Goal: Register for event/course

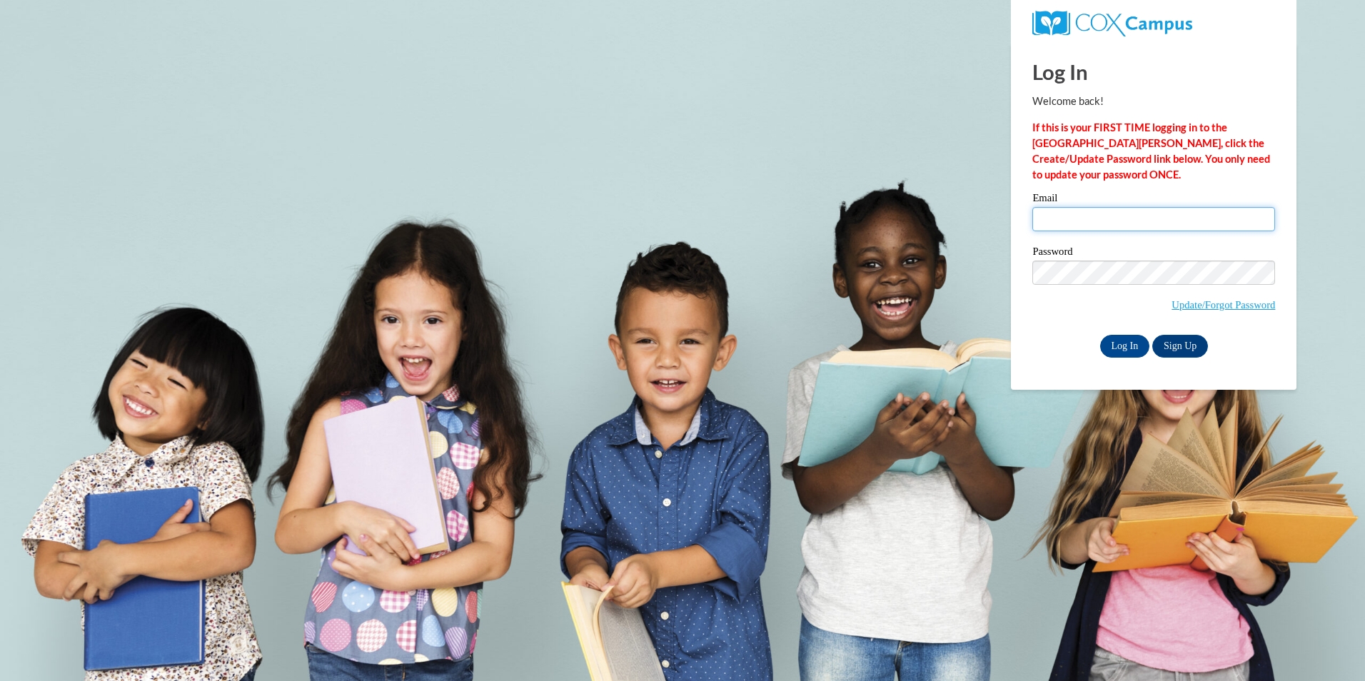
click at [1068, 211] on input "Email" at bounding box center [1153, 219] width 243 height 24
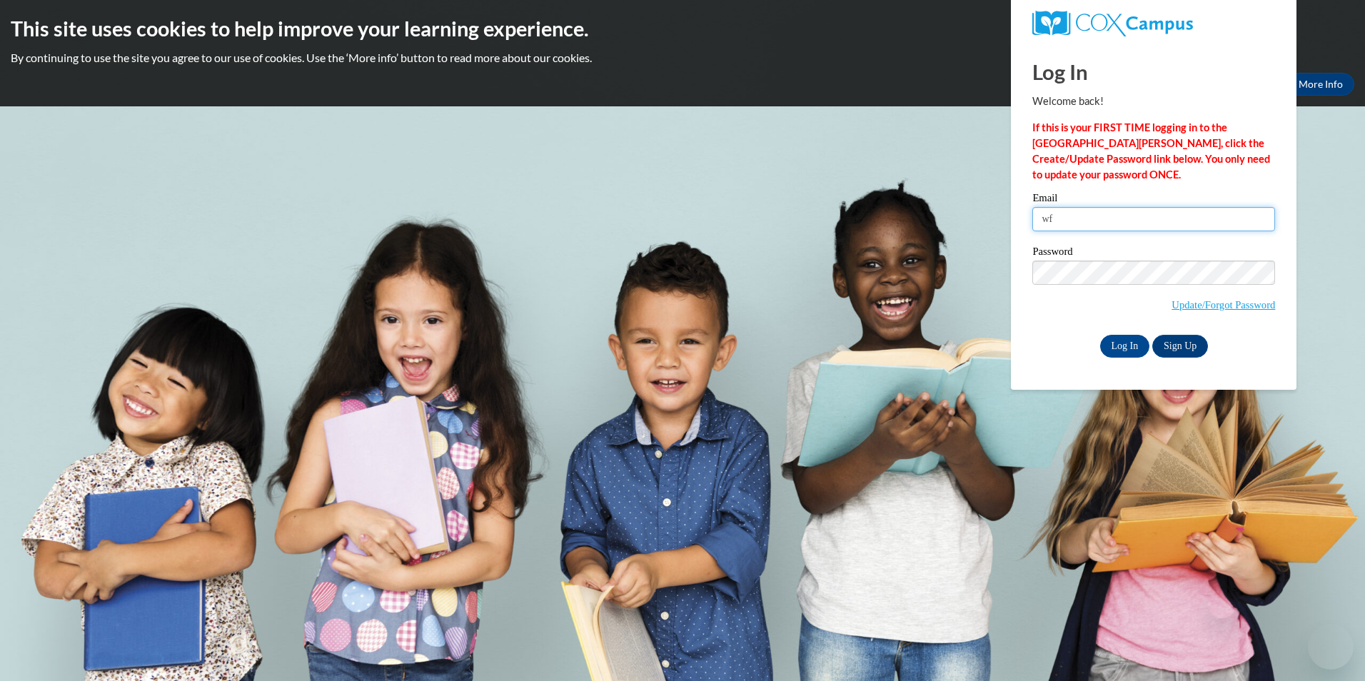
type input "[EMAIL_ADDRESS][DOMAIN_NAME]"
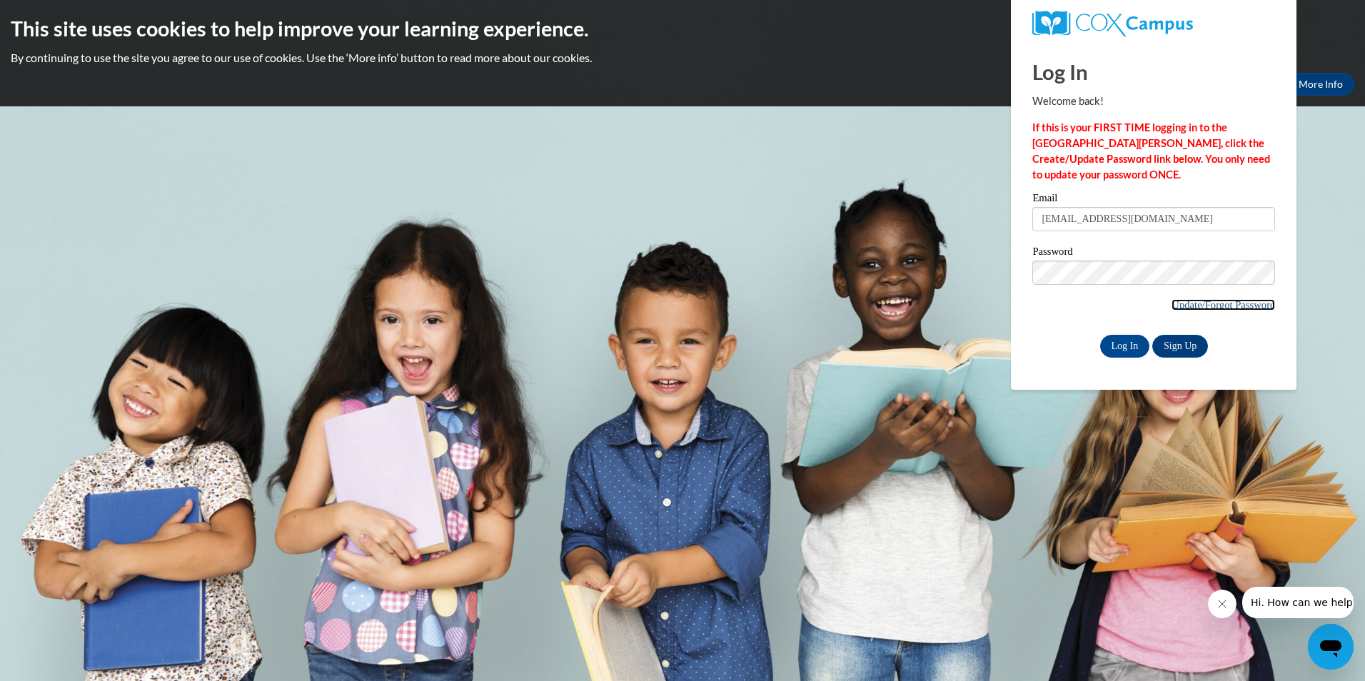
click at [1229, 308] on link "Update/Forgot Password" at bounding box center [1224, 304] width 104 height 11
click at [1187, 345] on link "Sign Up" at bounding box center [1180, 346] width 56 height 23
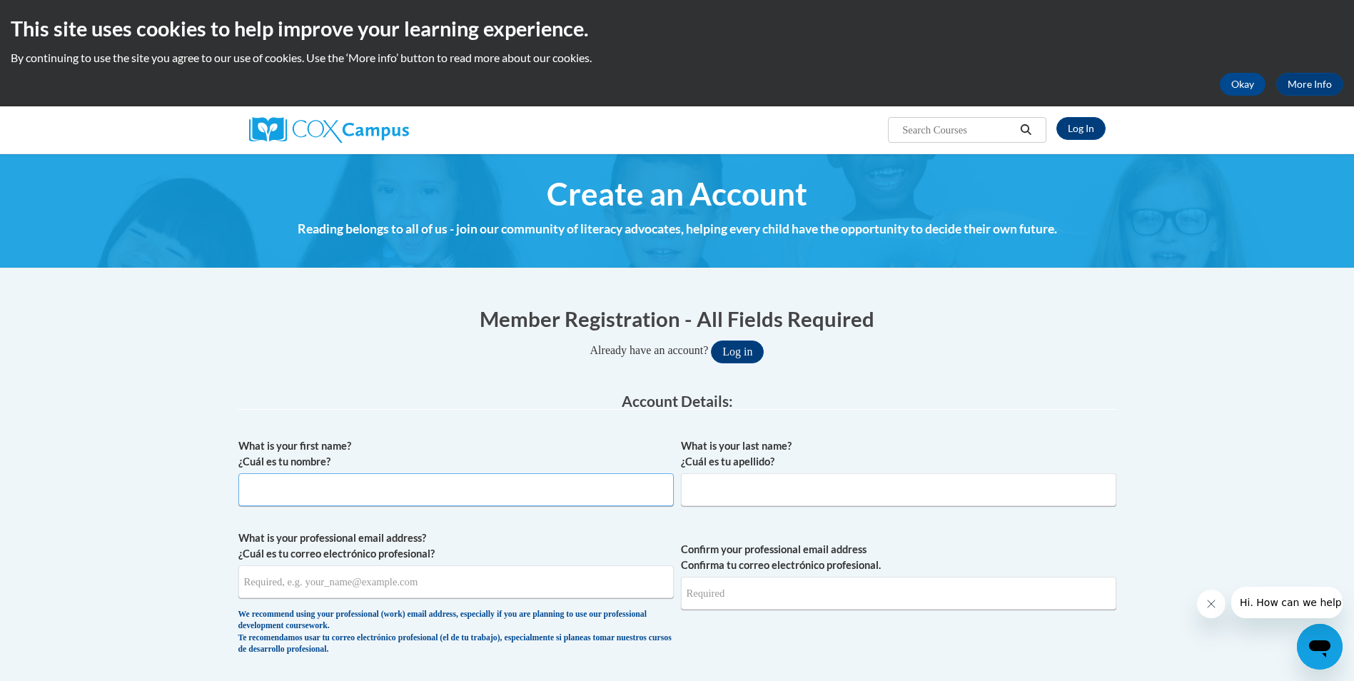
click at [253, 491] on input "What is your first name? ¿Cuál es tu nombre?" at bounding box center [456, 489] width 436 height 33
type input "[PERSON_NAME]"
click at [714, 479] on input "What is your last name? ¿Cuál es tu apellido?" at bounding box center [899, 489] width 436 height 33
type input "Cobb"
click at [278, 586] on input "What is your professional email address? ¿Cuál es tu correo electrónico profesi…" at bounding box center [456, 581] width 436 height 33
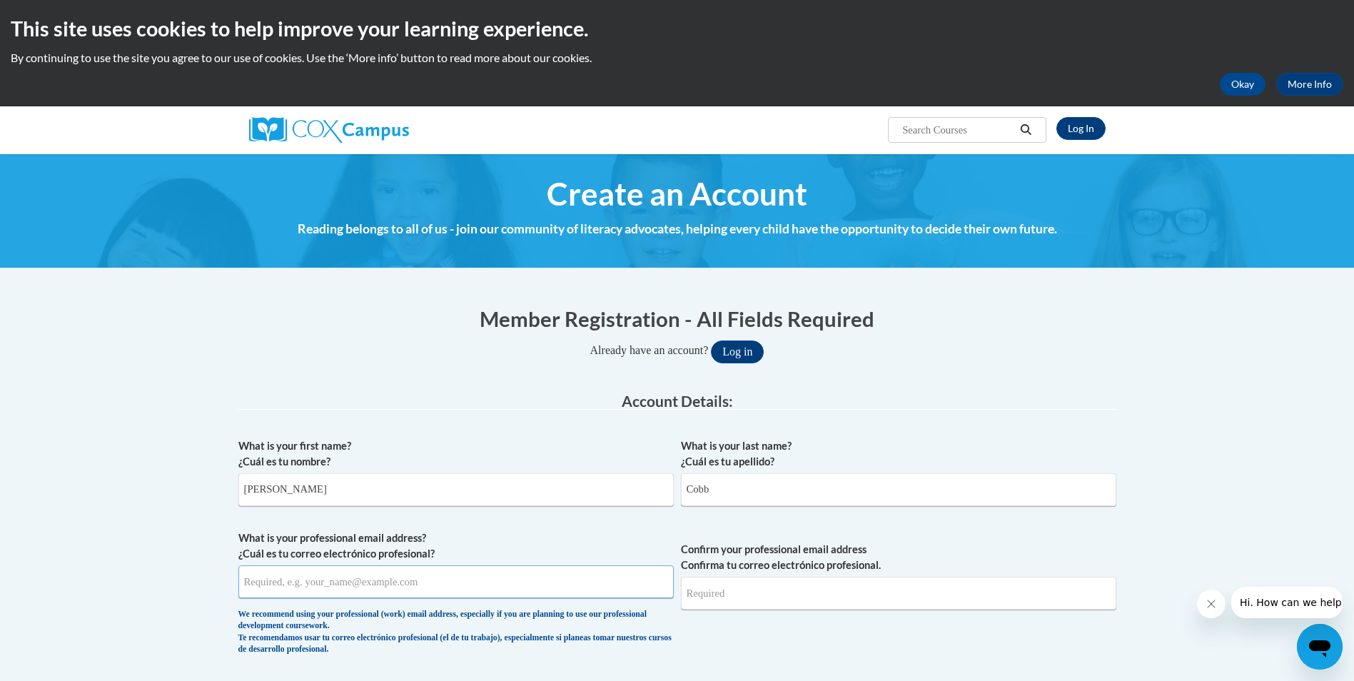
type input "wfcobb.ehs@gmail.com"
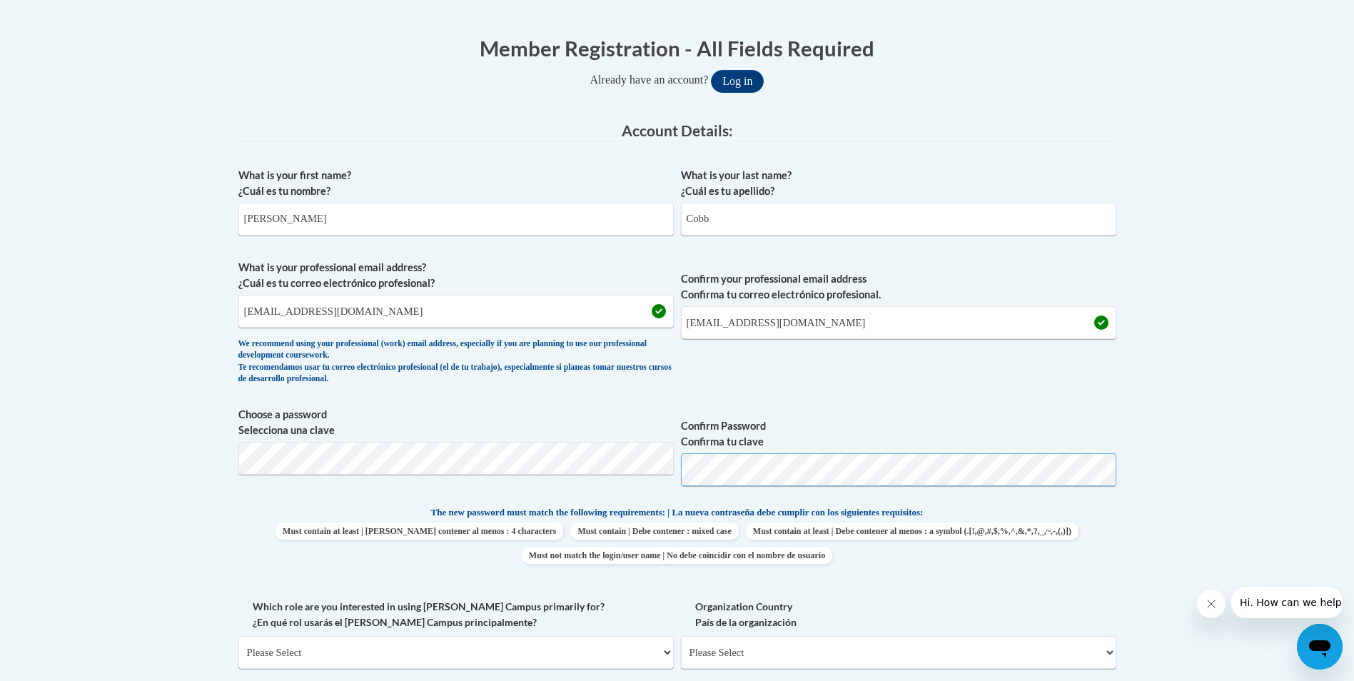
scroll to position [286, 0]
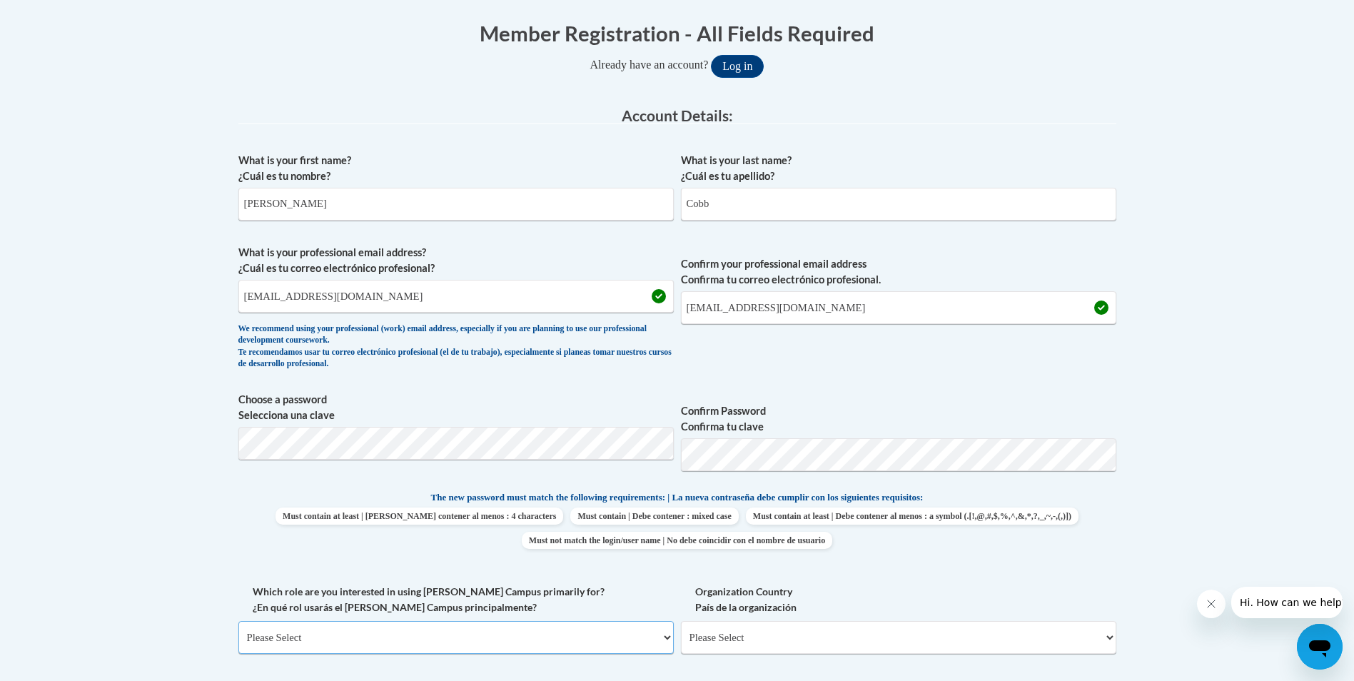
click at [283, 639] on select "Please Select College/University | Colegio/Universidad Community/Nonprofit Part…" at bounding box center [456, 637] width 436 height 33
select select "fbf2d438-af2f-41f8-98f1-81c410e29de3"
click at [238, 621] on select "Please Select College/University | Colegio/Universidad Community/Nonprofit Part…" at bounding box center [456, 637] width 436 height 33
click at [1109, 639] on select "Please Select Early Learning/Daycare Teacher/Family Home Care Provider | Maestr…" at bounding box center [899, 637] width 436 height 33
select select "5e2af403-4f2c-4e49-a02f-103e55d7b75b"
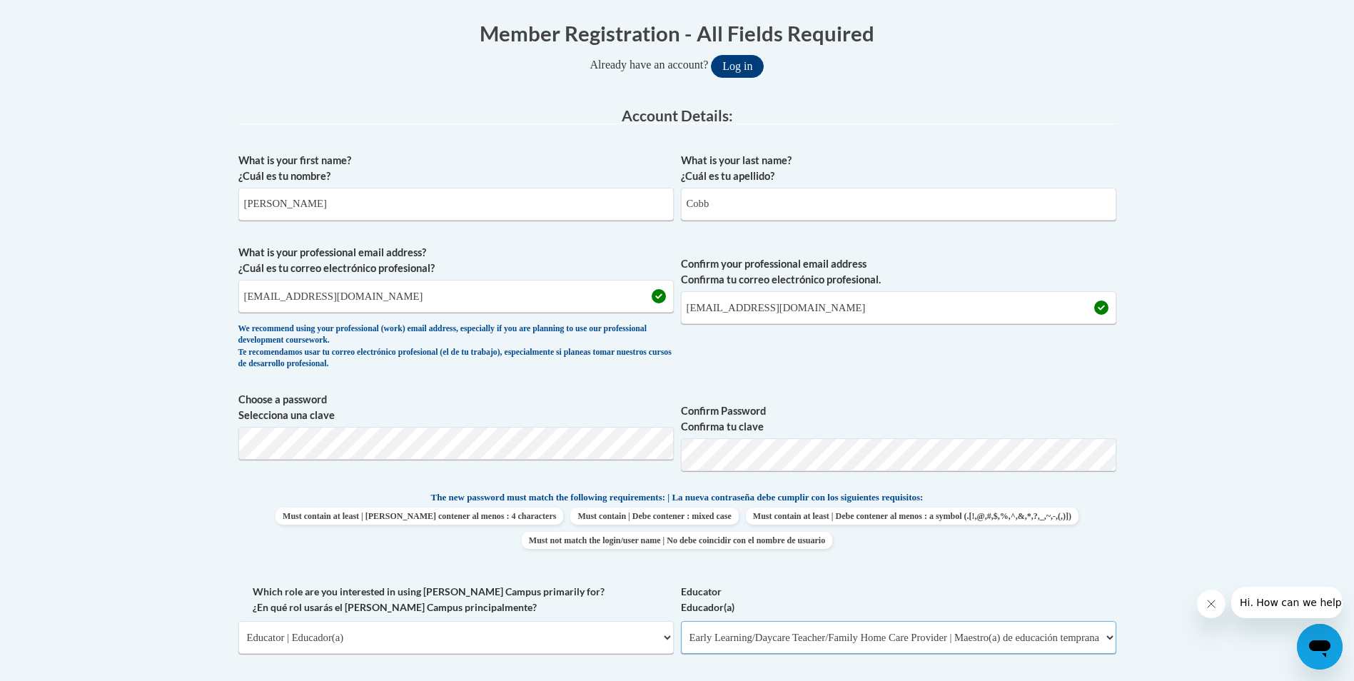
click at [681, 621] on select "Please Select Early Learning/Daycare Teacher/Family Home Care Provider | Maestr…" at bounding box center [899, 637] width 436 height 33
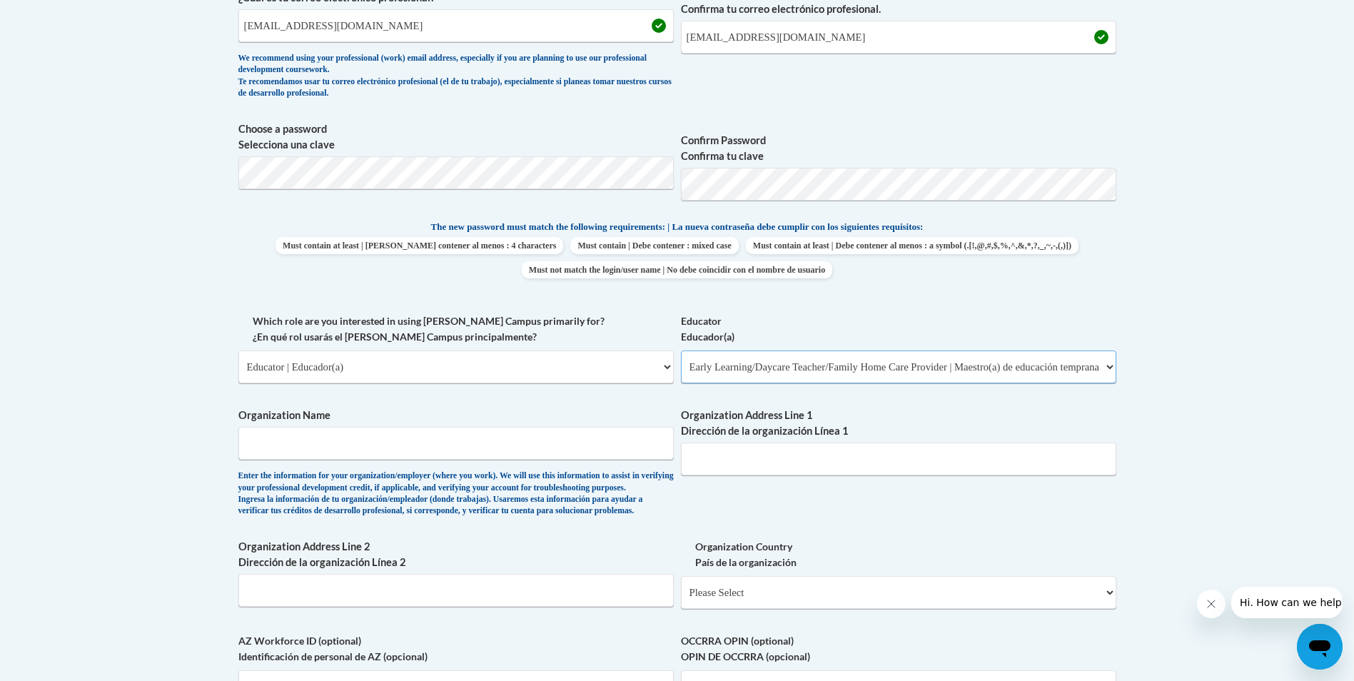
scroll to position [571, 0]
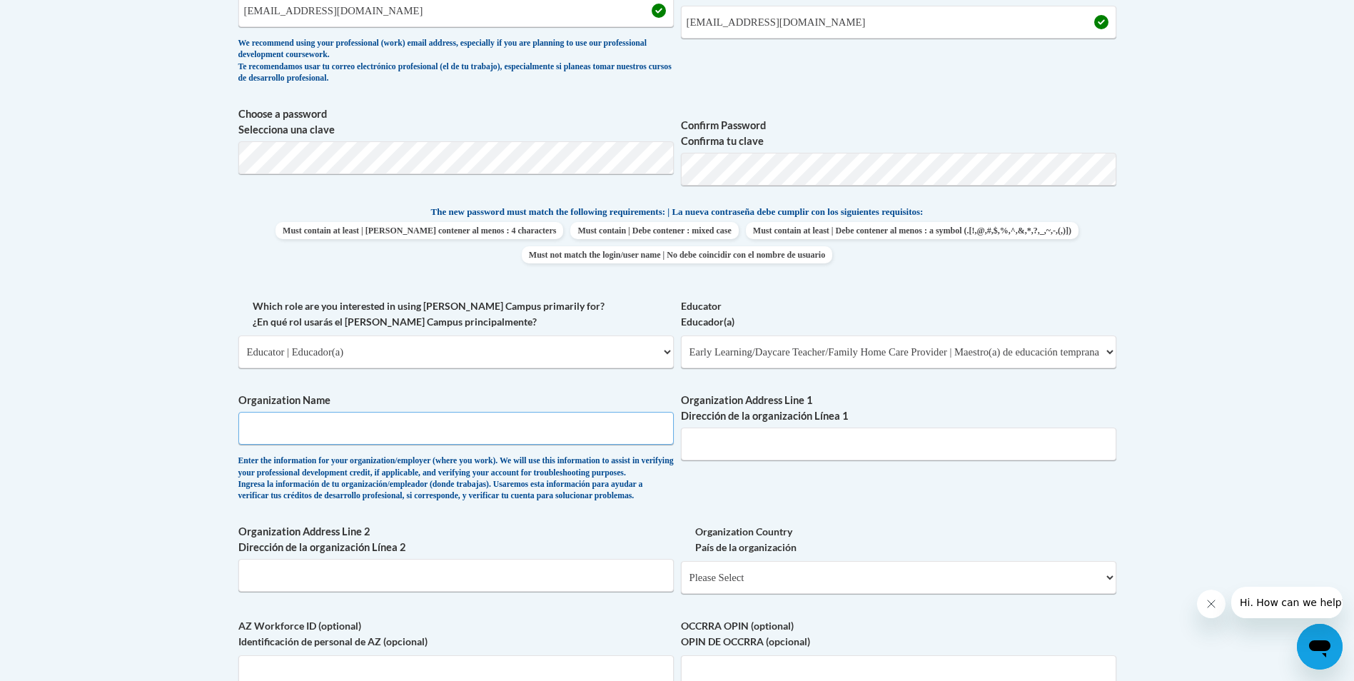
click at [291, 421] on input "Organization Name" at bounding box center [456, 428] width 436 height 33
type input "Fort Payne Child Development Center"
type input "811 Dogtown Road SE Fort Payne, AL 35967"
drag, startPoint x: 914, startPoint y: 438, endPoint x: 685, endPoint y: 445, distance: 229.3
click at [685, 445] on input "811 Dogtown Road SE Fort Payne, AL 35967" at bounding box center [899, 444] width 436 height 33
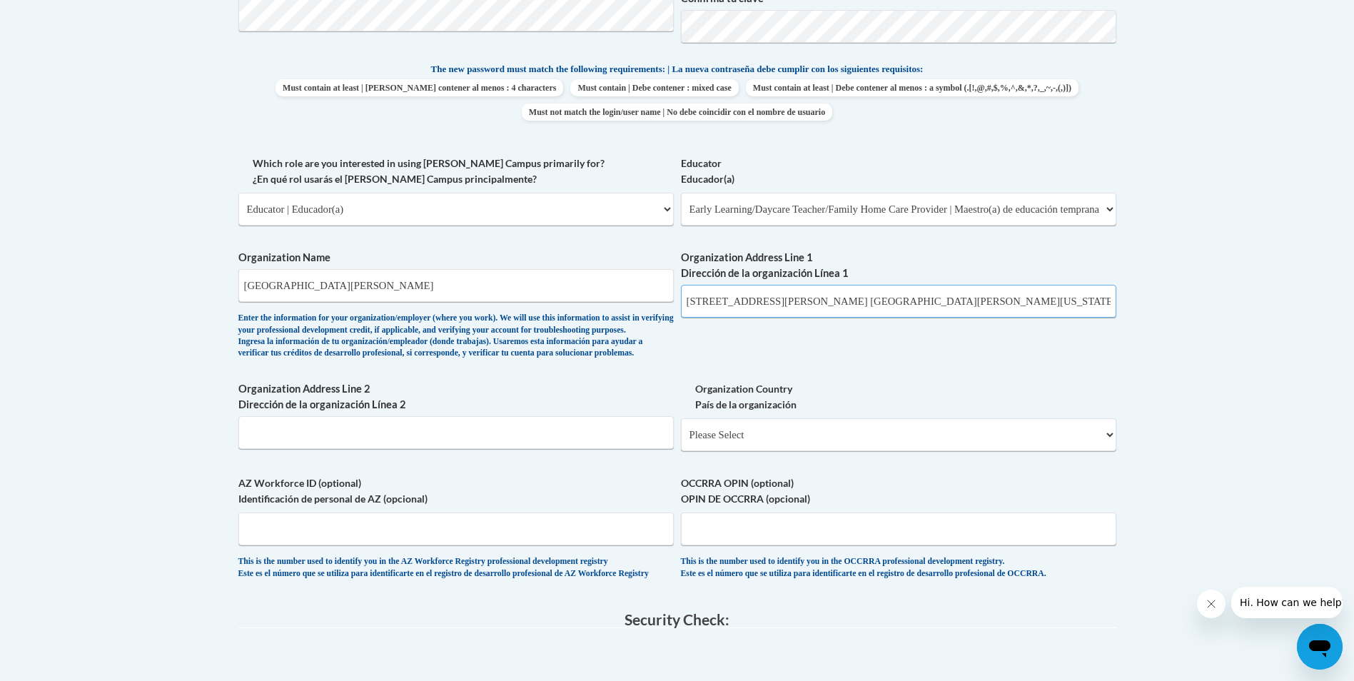
scroll to position [785, 0]
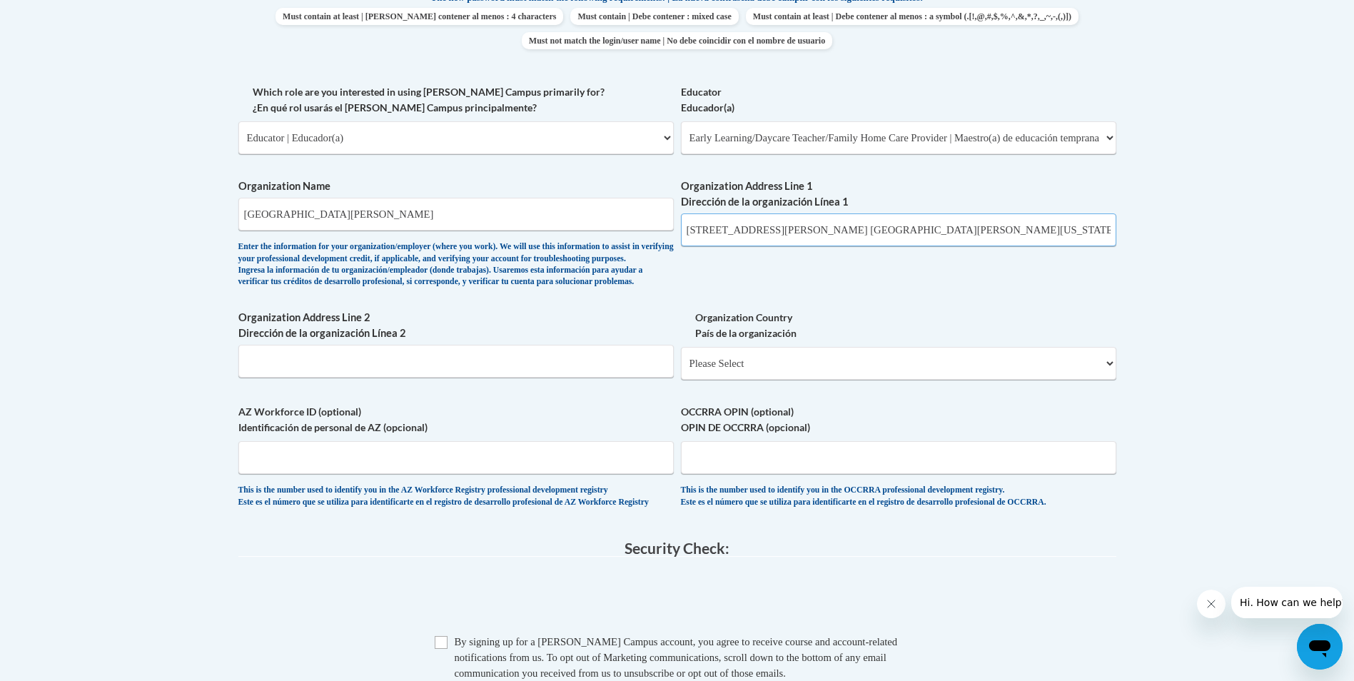
type input "651 Wallace Ave. Nw Fort Payne Alabama 35967"
click at [1110, 380] on select "Please Select United States | Estados Unidos Outside of the United States | Fue…" at bounding box center [899, 363] width 436 height 33
select select "ad49bcad-a171-4b2e-b99c-48b446064914"
click at [681, 370] on select "Please Select United States | Estados Unidos Outside of the United States | Fue…" at bounding box center [899, 363] width 436 height 33
select select
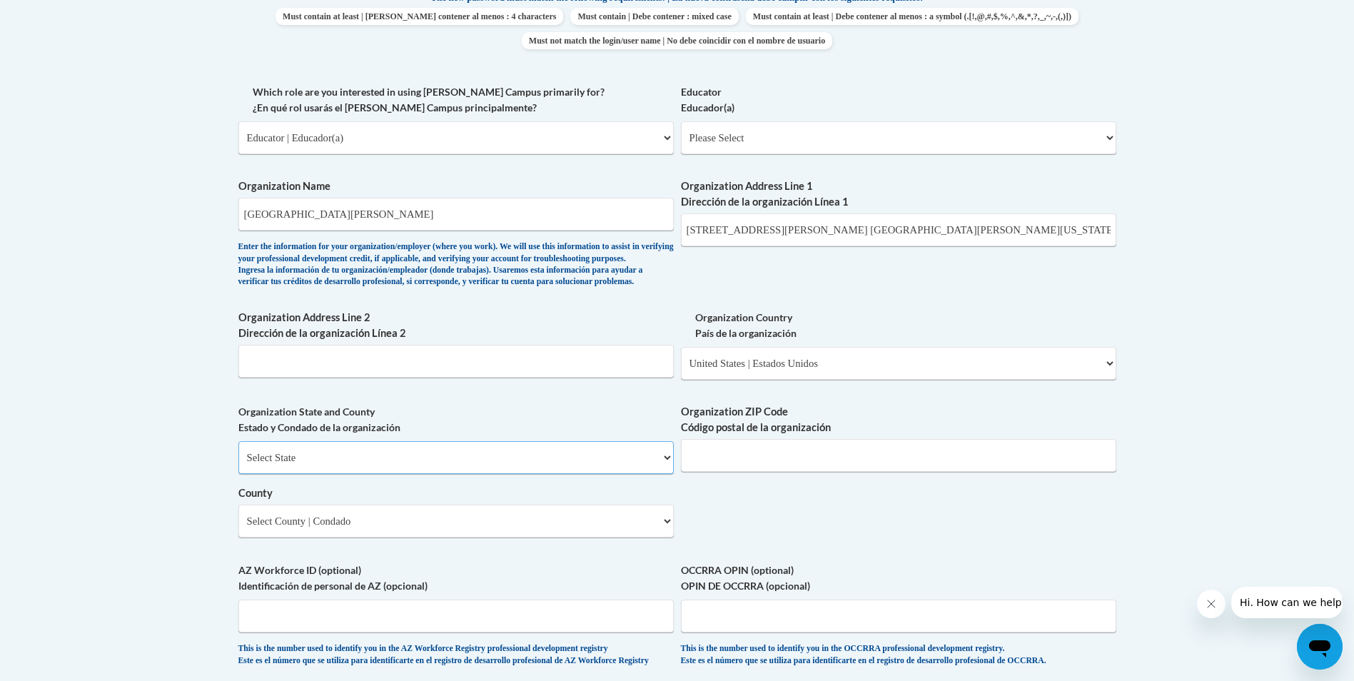
click at [268, 474] on select "Select State Alabama Alaska Arizona Arkansas California Colorado Connecticut De…" at bounding box center [456, 457] width 436 height 33
select select "Alabama"
click at [238, 465] on select "Select State Alabama Alaska Arizona Arkansas California Colorado Connecticut De…" at bounding box center [456, 457] width 436 height 33
click at [712, 472] on input "Organization ZIP Code Código postal de la organización" at bounding box center [899, 455] width 436 height 33
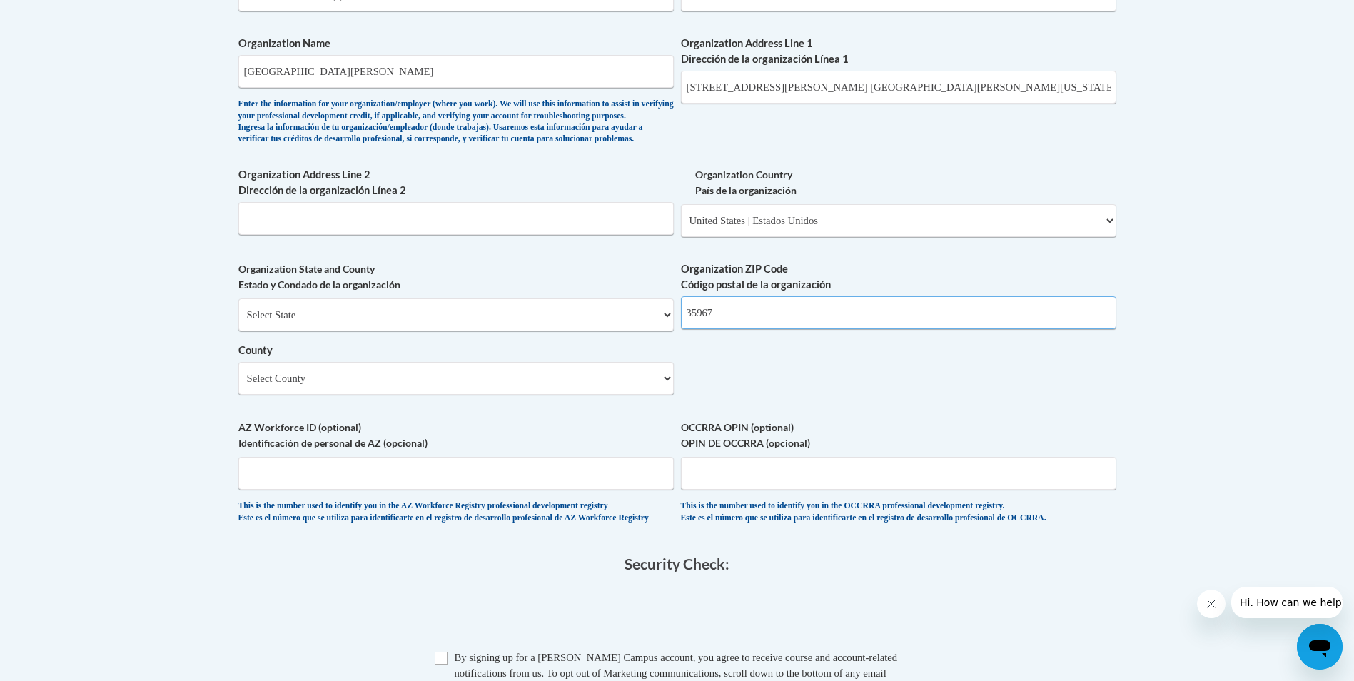
scroll to position [1000, 0]
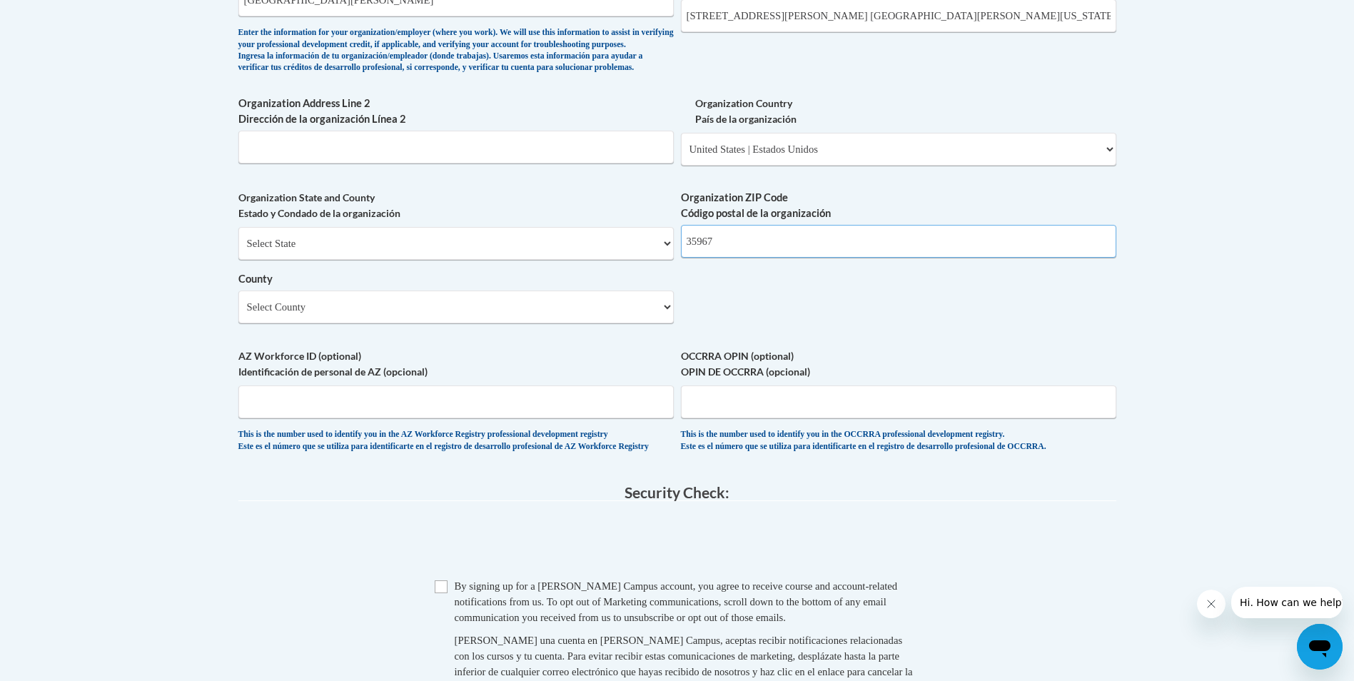
type input "35967"
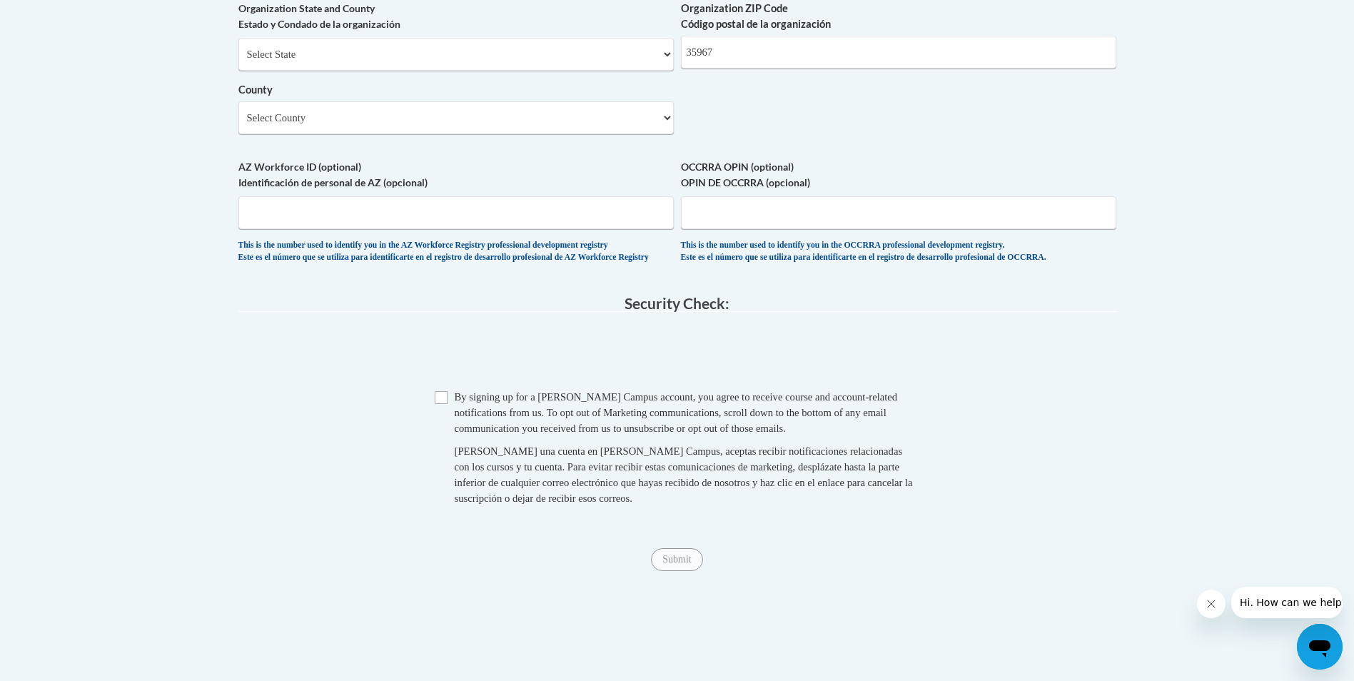
scroll to position [1214, 0]
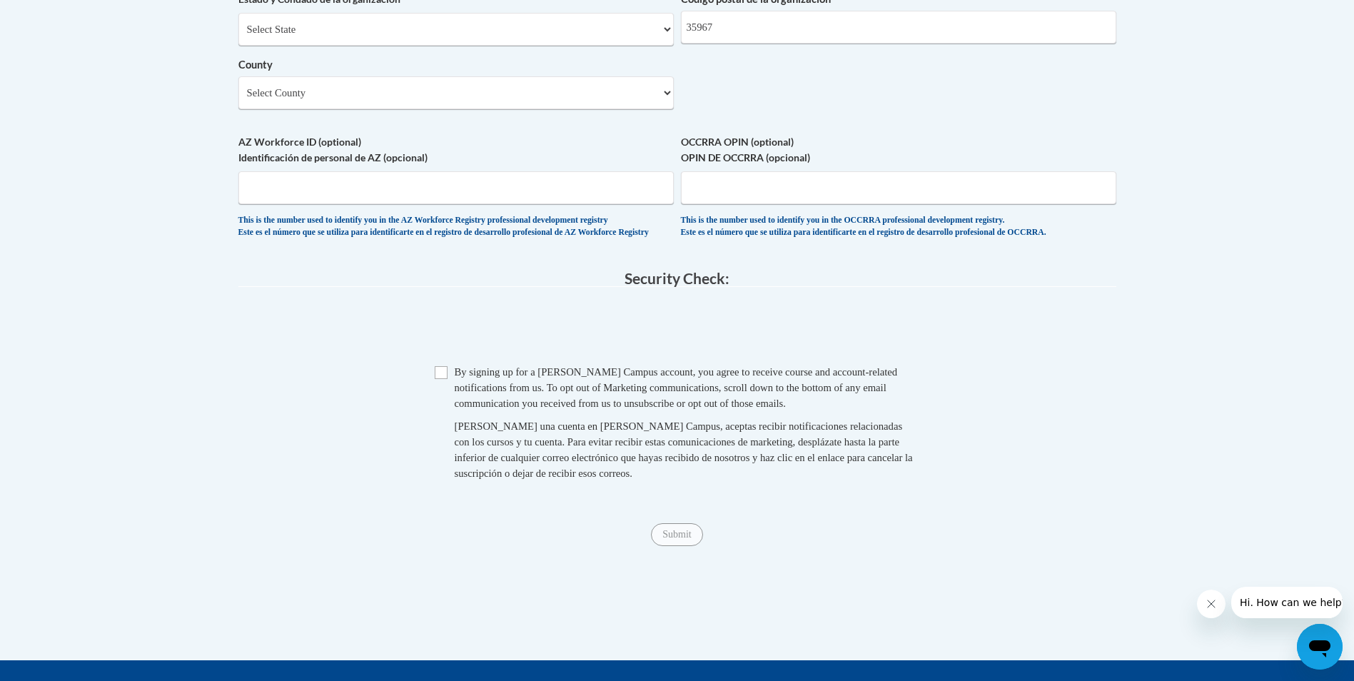
click at [438, 415] on span "Checkbox By signing up for a Cox Campus account, you agree to receive course an…" at bounding box center [678, 429] width 486 height 131
click at [442, 379] on input "Checkbox" at bounding box center [441, 372] width 13 height 13
checkbox input "true"
click at [680, 546] on input "Submit" at bounding box center [676, 534] width 51 height 23
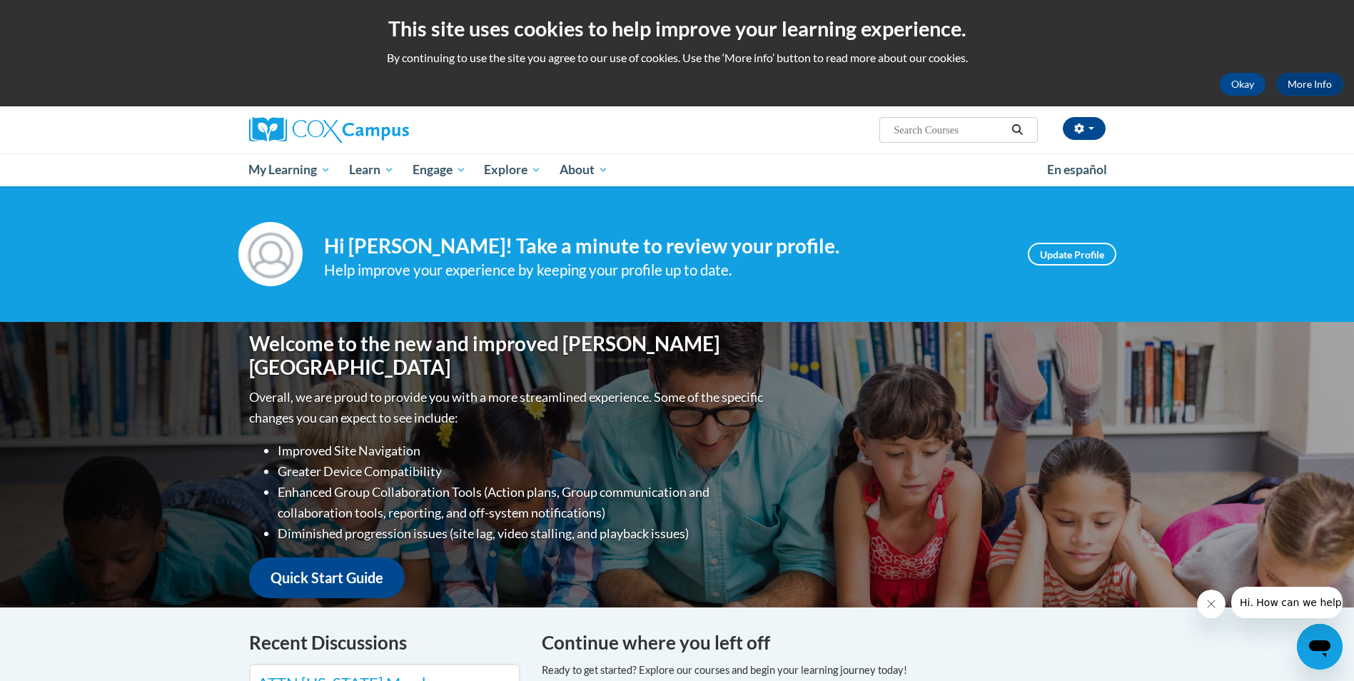
click at [940, 132] on input "Search..." at bounding box center [949, 129] width 114 height 17
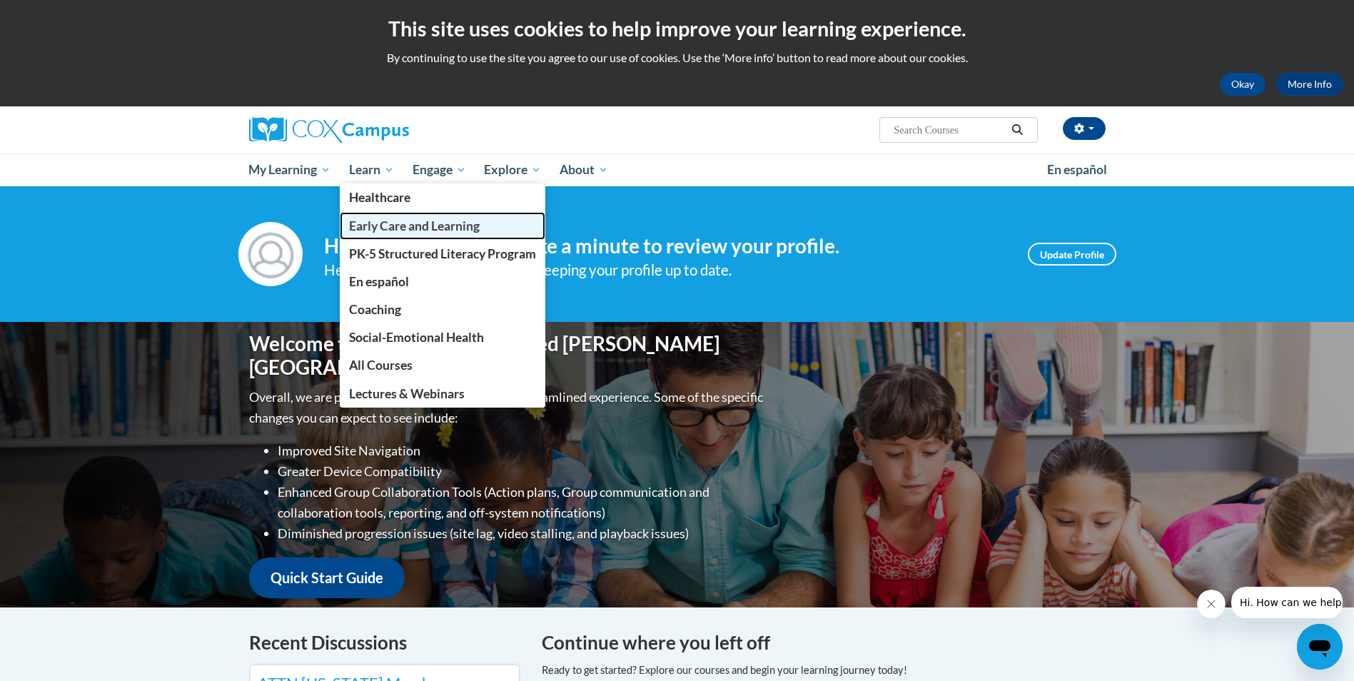
click at [394, 226] on span "Early Care and Learning" at bounding box center [414, 225] width 131 height 15
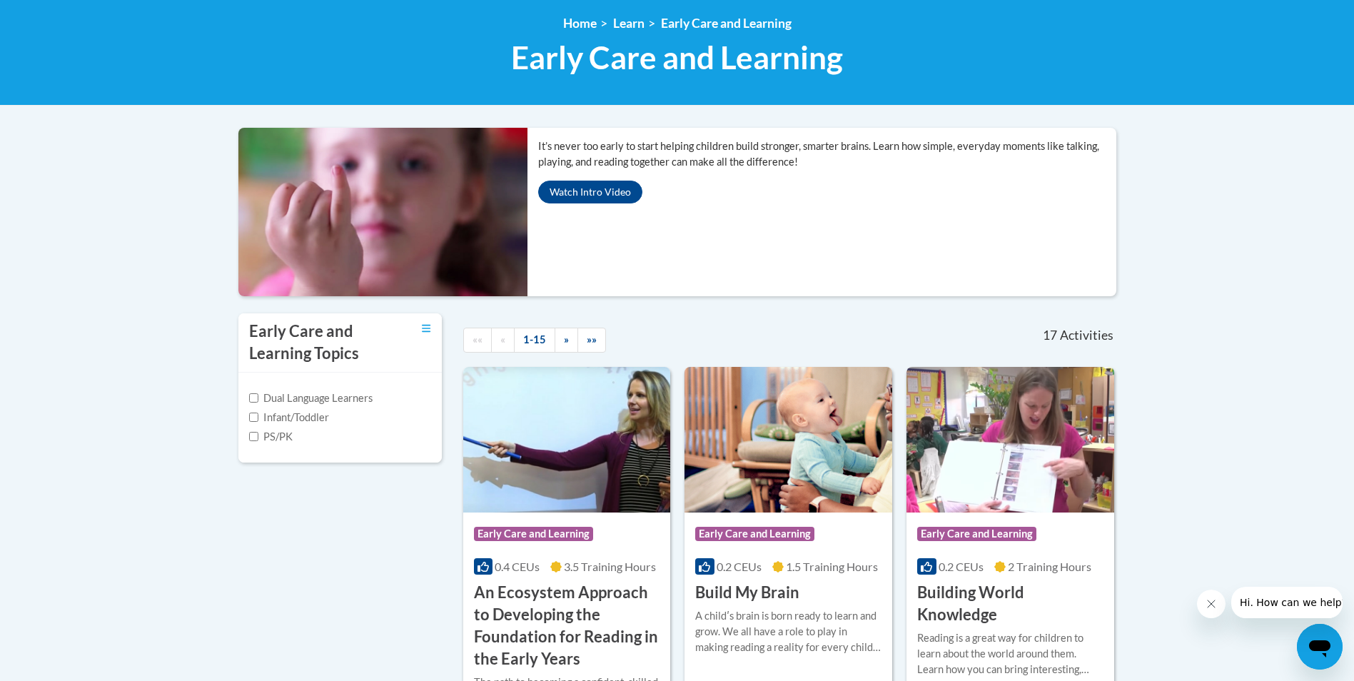
scroll to position [214, 0]
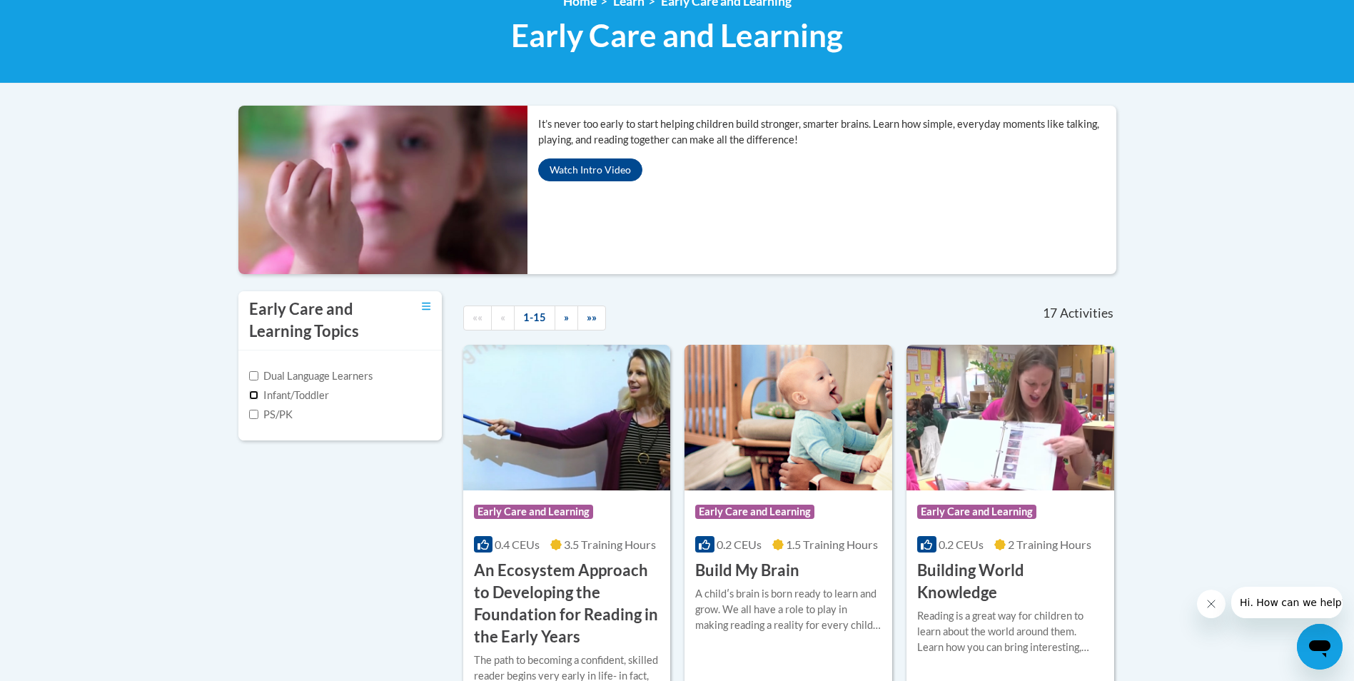
click at [253, 391] on input "Infant/Toddler" at bounding box center [253, 395] width 9 height 9
checkbox input "true"
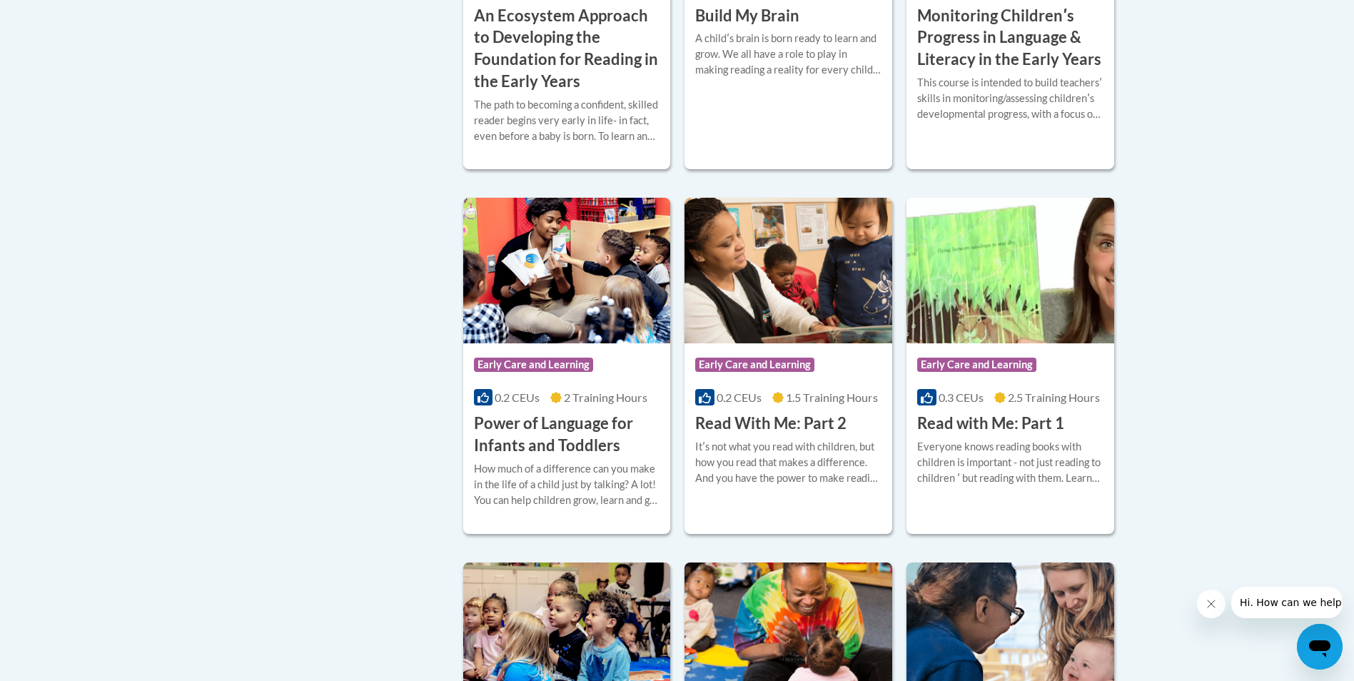
scroll to position [785, 0]
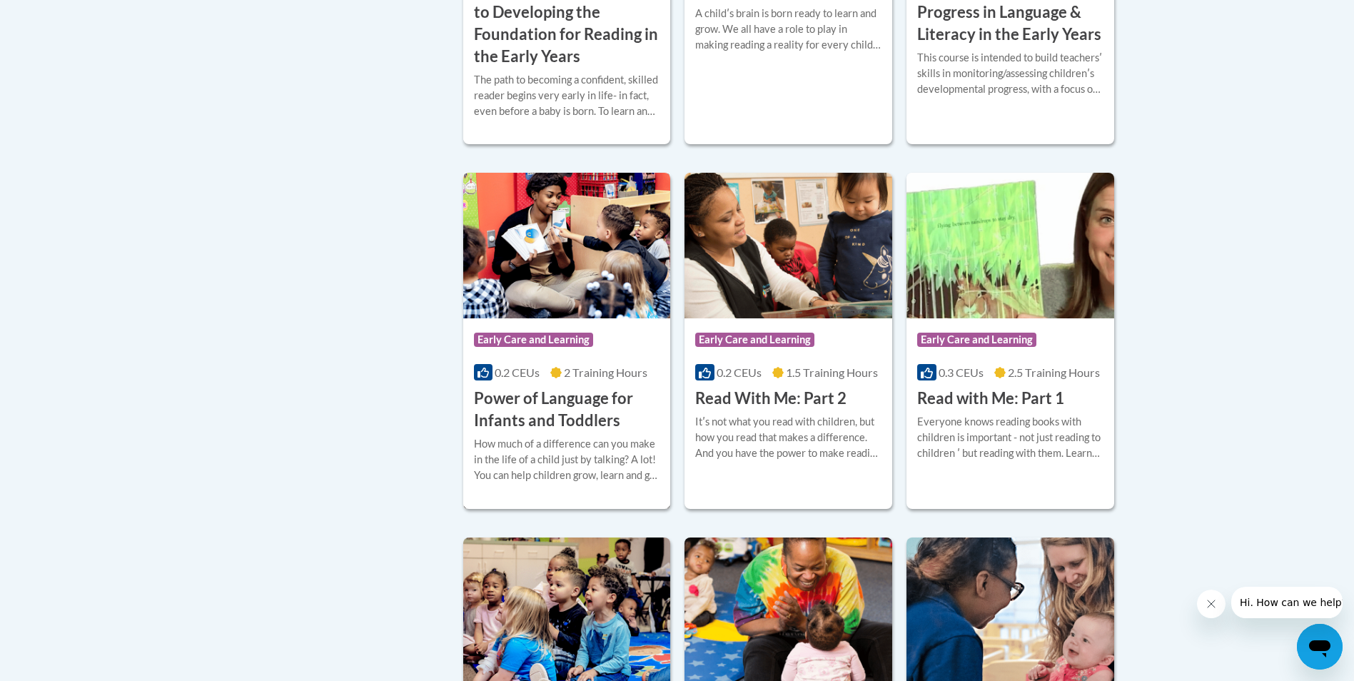
click at [528, 410] on h3 "Power of Language for Infants and Toddlers" at bounding box center [567, 410] width 186 height 44
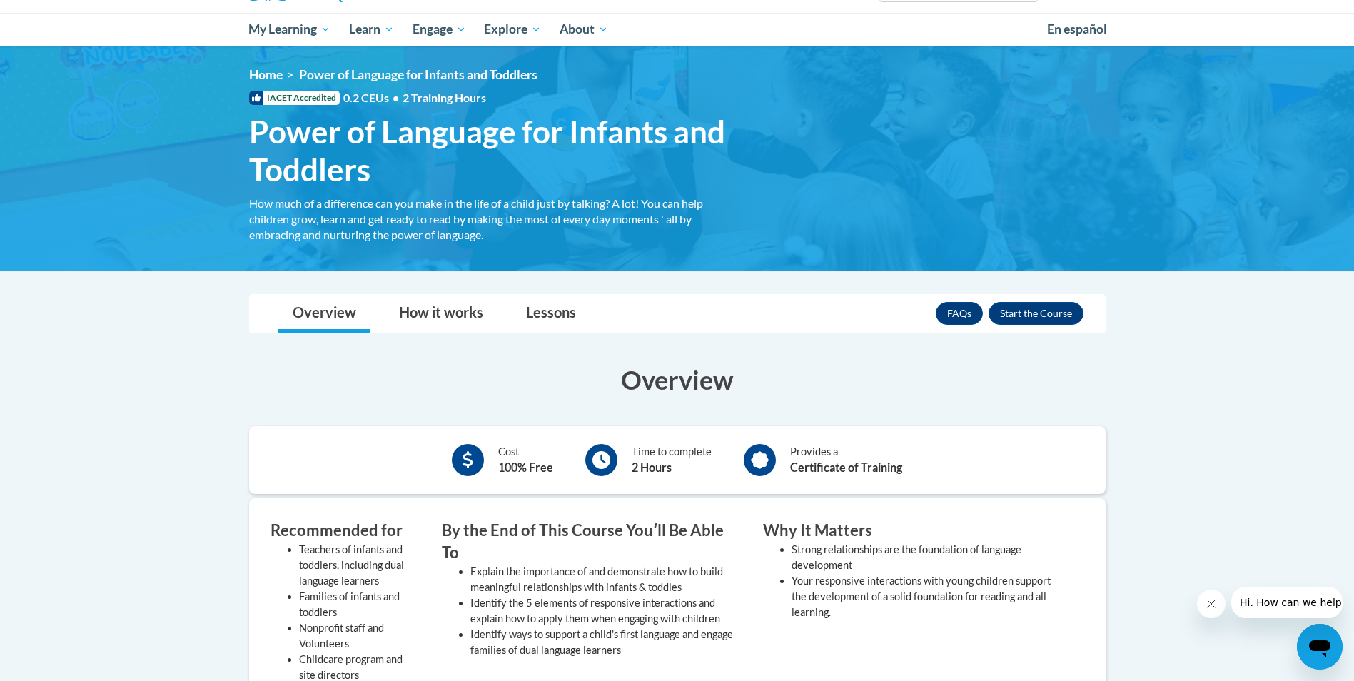
scroll to position [143, 0]
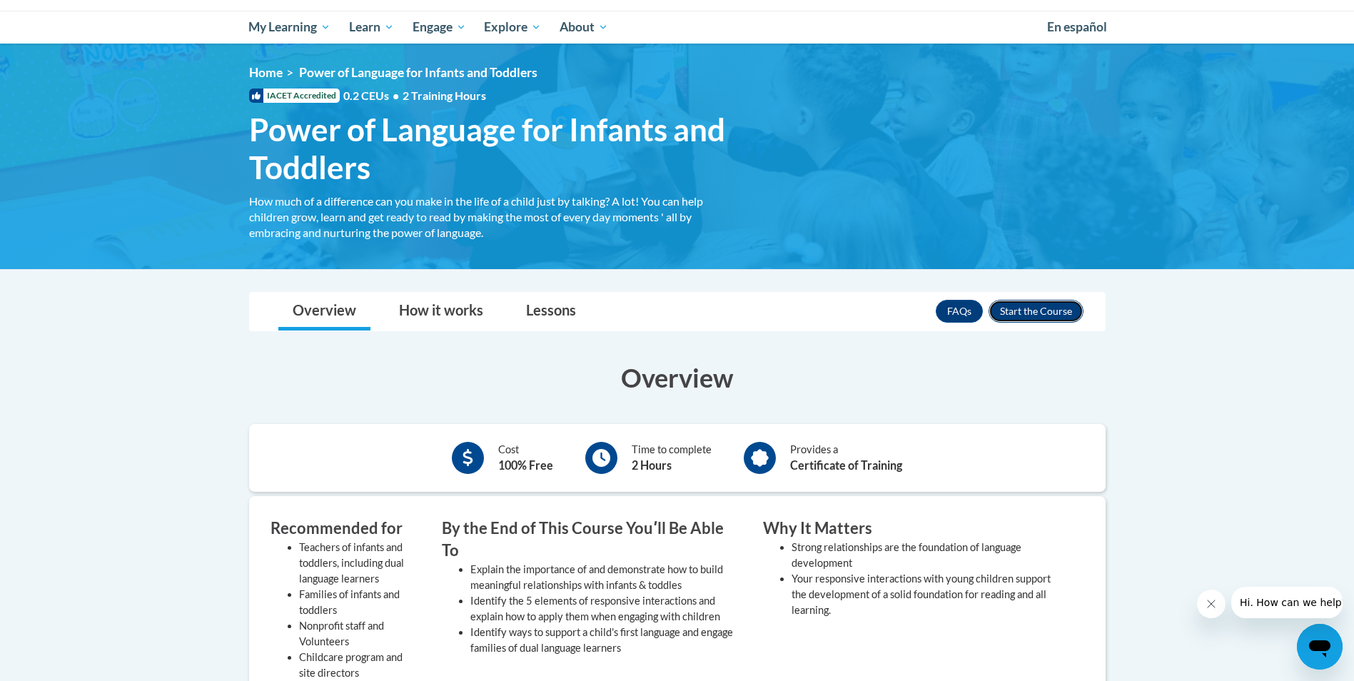
click at [1012, 315] on button "Enroll" at bounding box center [1036, 311] width 95 height 23
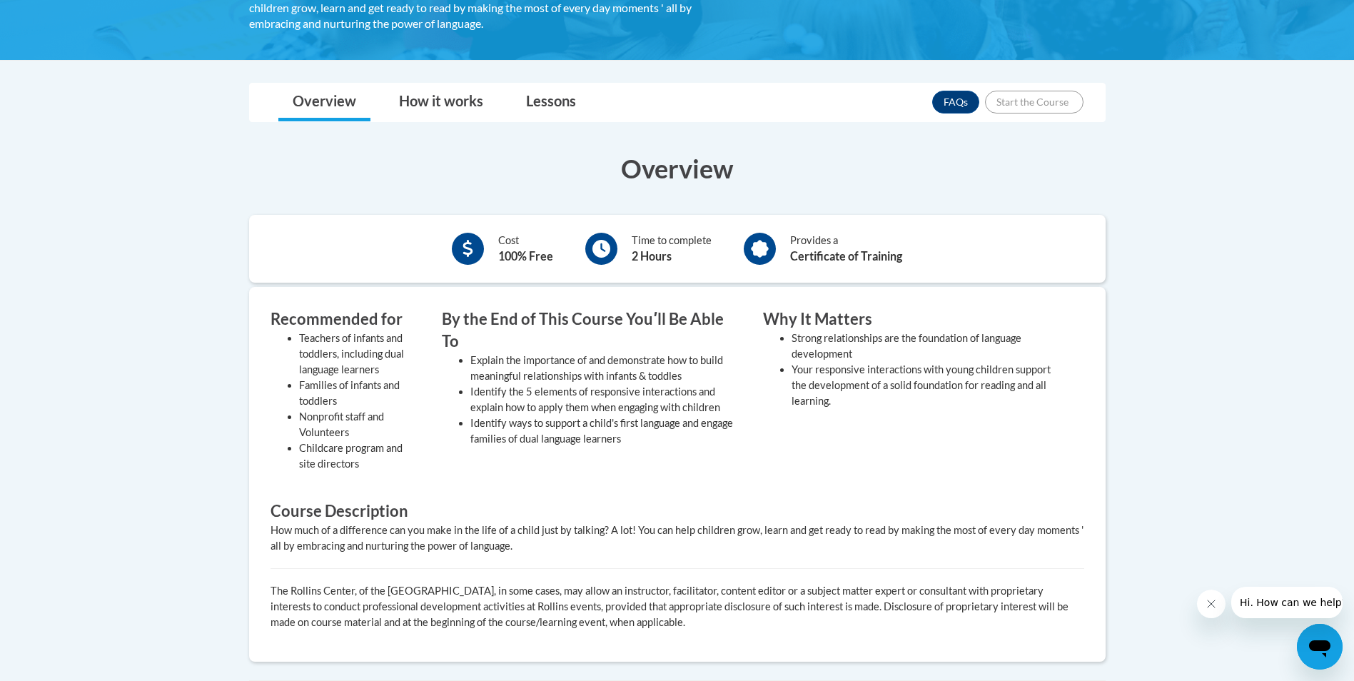
scroll to position [214, 0]
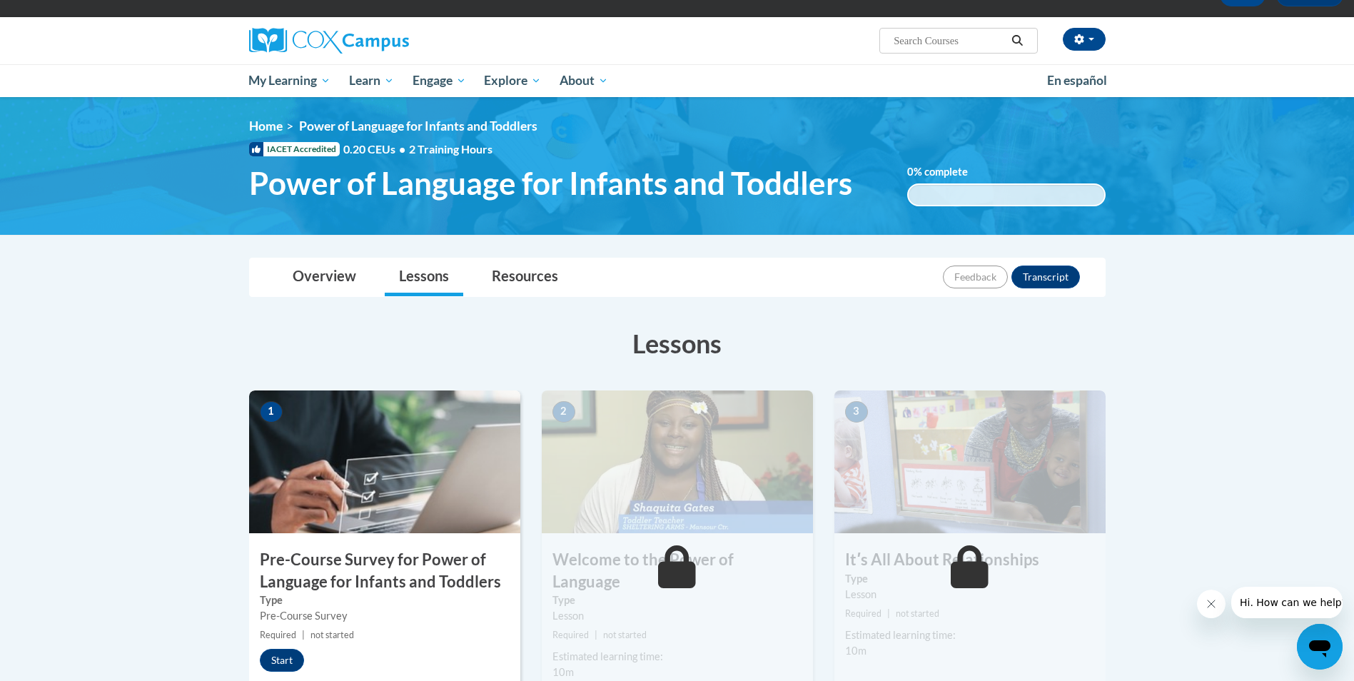
scroll to position [286, 0]
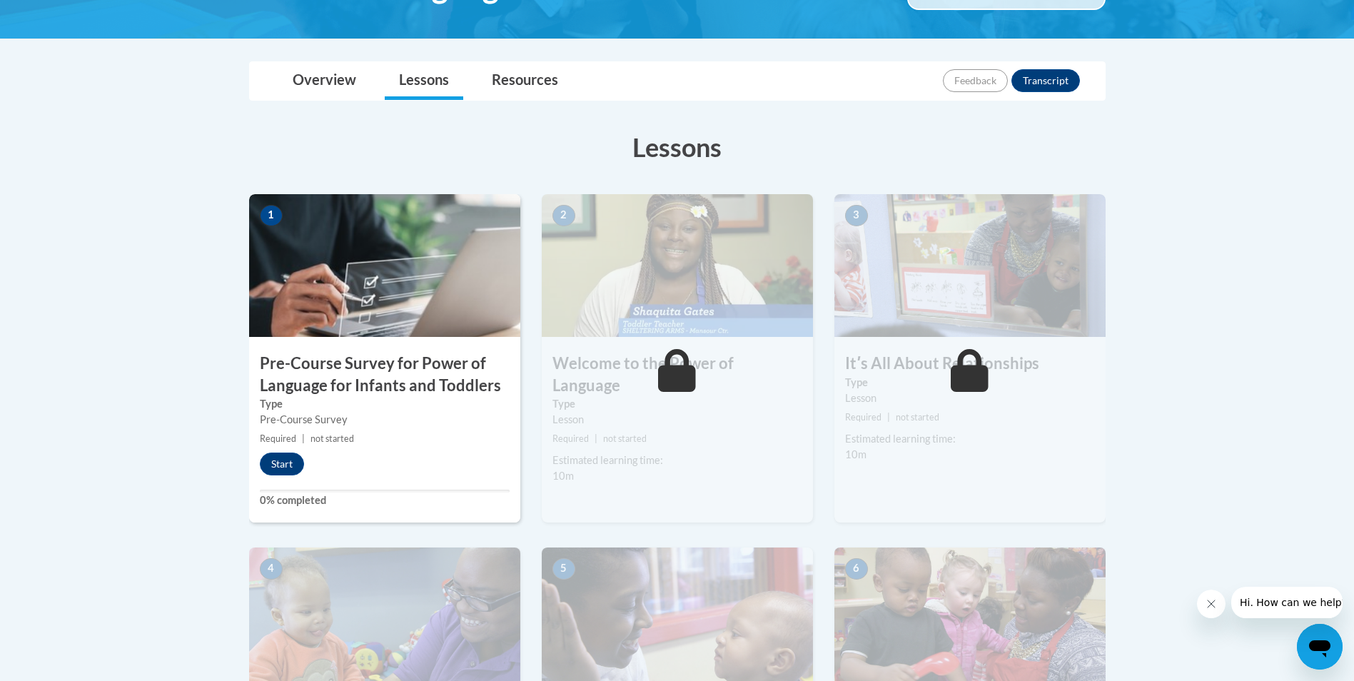
click at [1211, 602] on icon "Close message from company" at bounding box center [1210, 603] width 11 height 11
click at [291, 459] on button "Start" at bounding box center [282, 464] width 44 height 23
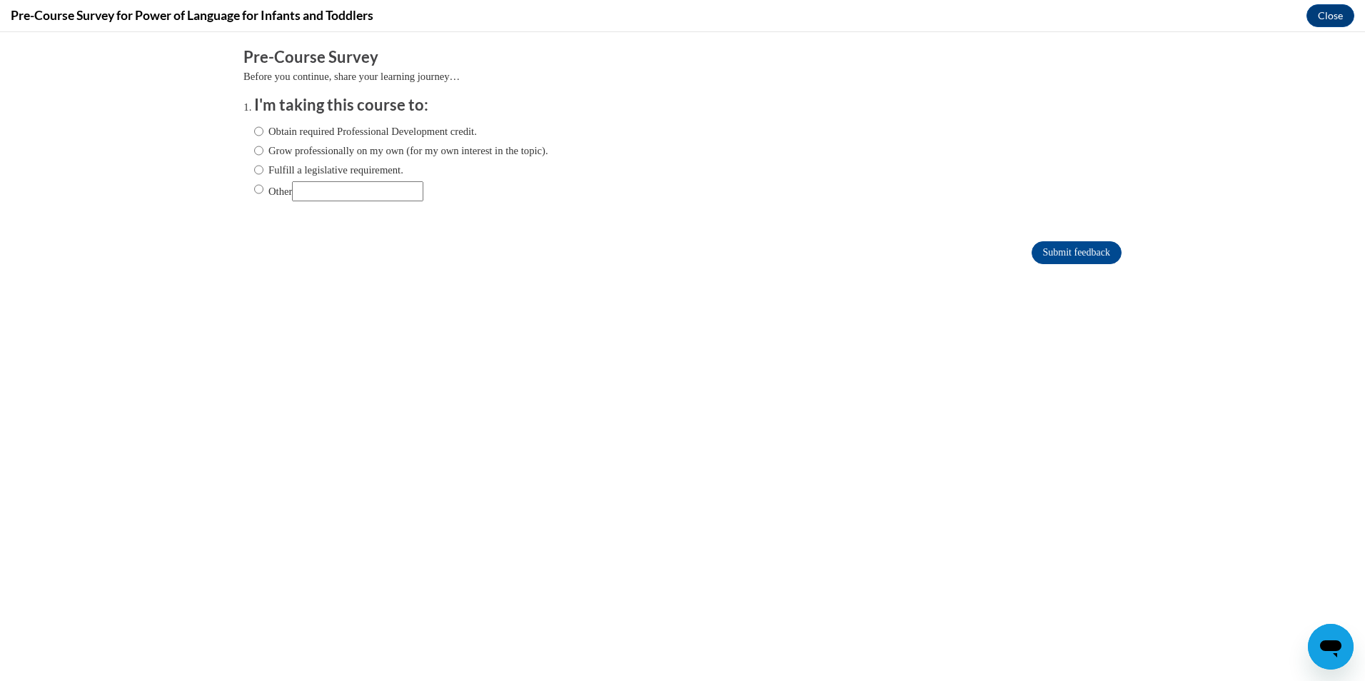
scroll to position [0, 0]
click at [254, 129] on input "Obtain required Professional Development credit." at bounding box center [258, 132] width 9 height 16
radio input "true"
click at [254, 152] on input "Grow professionally on my own (for my own interest in the topic)." at bounding box center [258, 151] width 9 height 16
radio input "true"
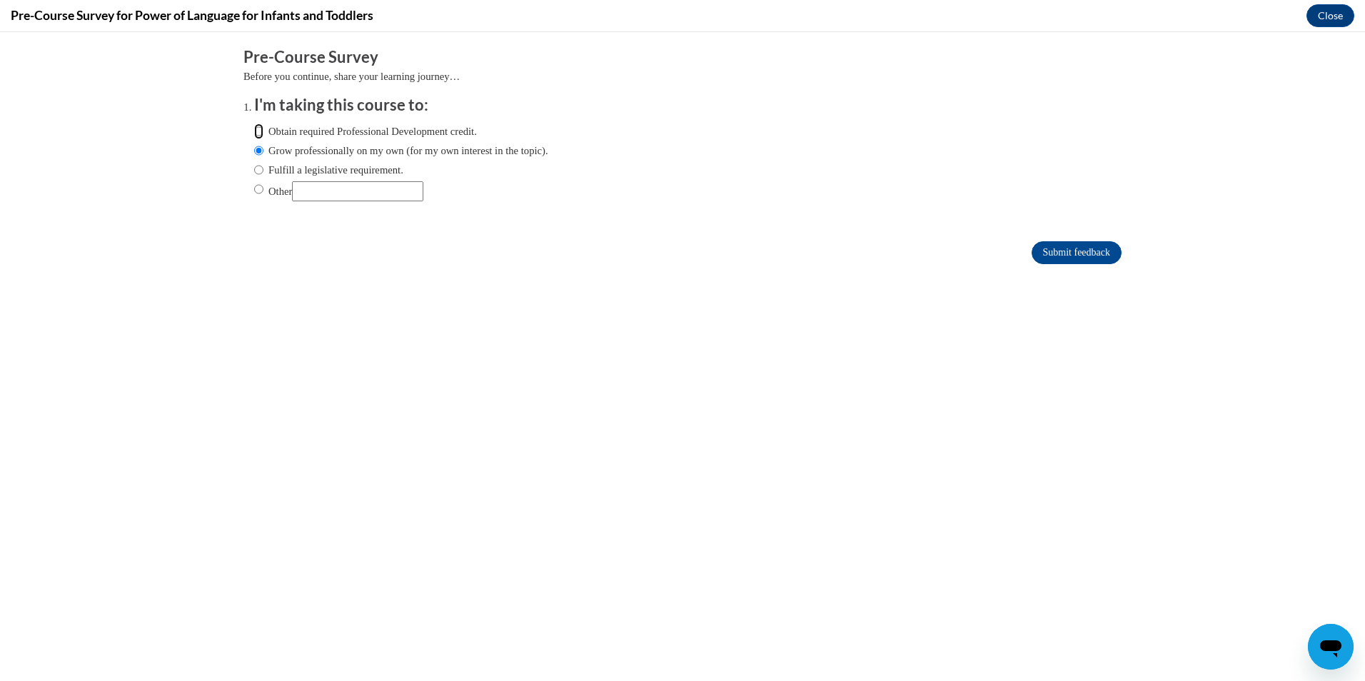
click at [254, 131] on input "Obtain required Professional Development credit." at bounding box center [258, 132] width 9 height 16
radio input "true"
click at [1076, 252] on input "Submit feedback" at bounding box center [1077, 252] width 90 height 23
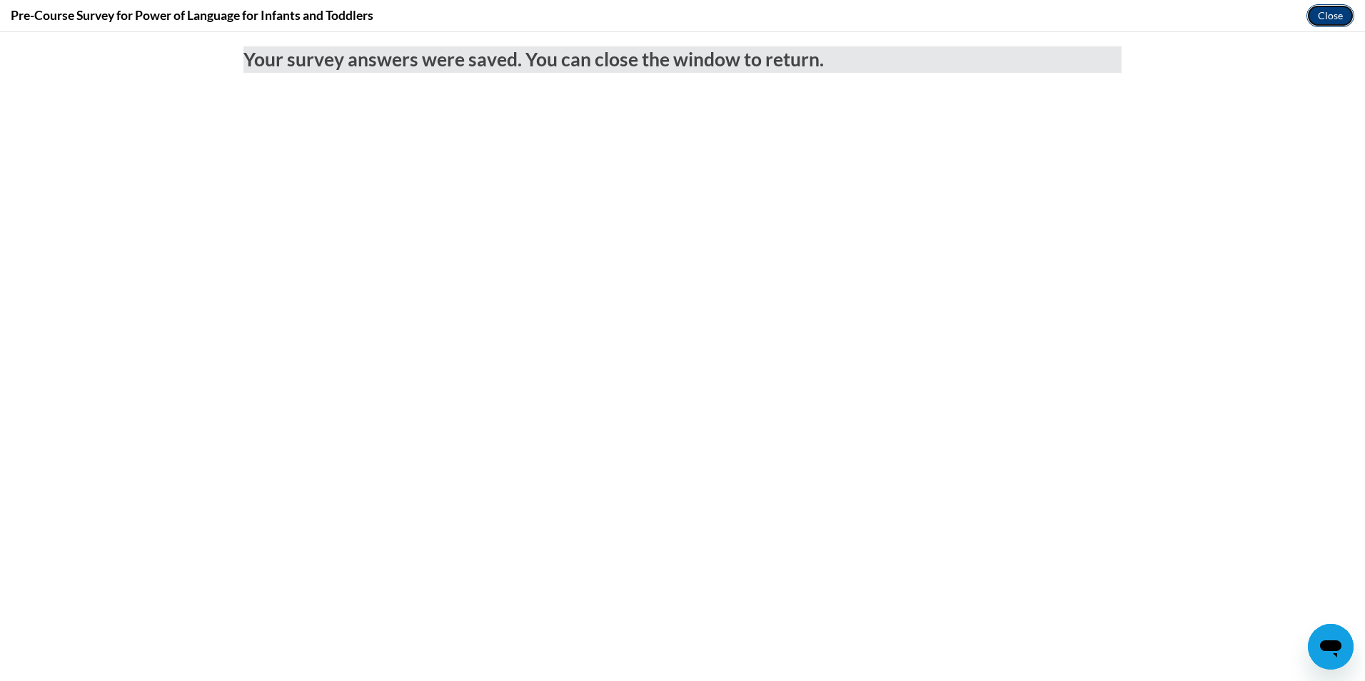
drag, startPoint x: 1323, startPoint y: 15, endPoint x: 1299, endPoint y: 55, distance: 46.8
click at [1323, 15] on button "Close" at bounding box center [1331, 15] width 48 height 23
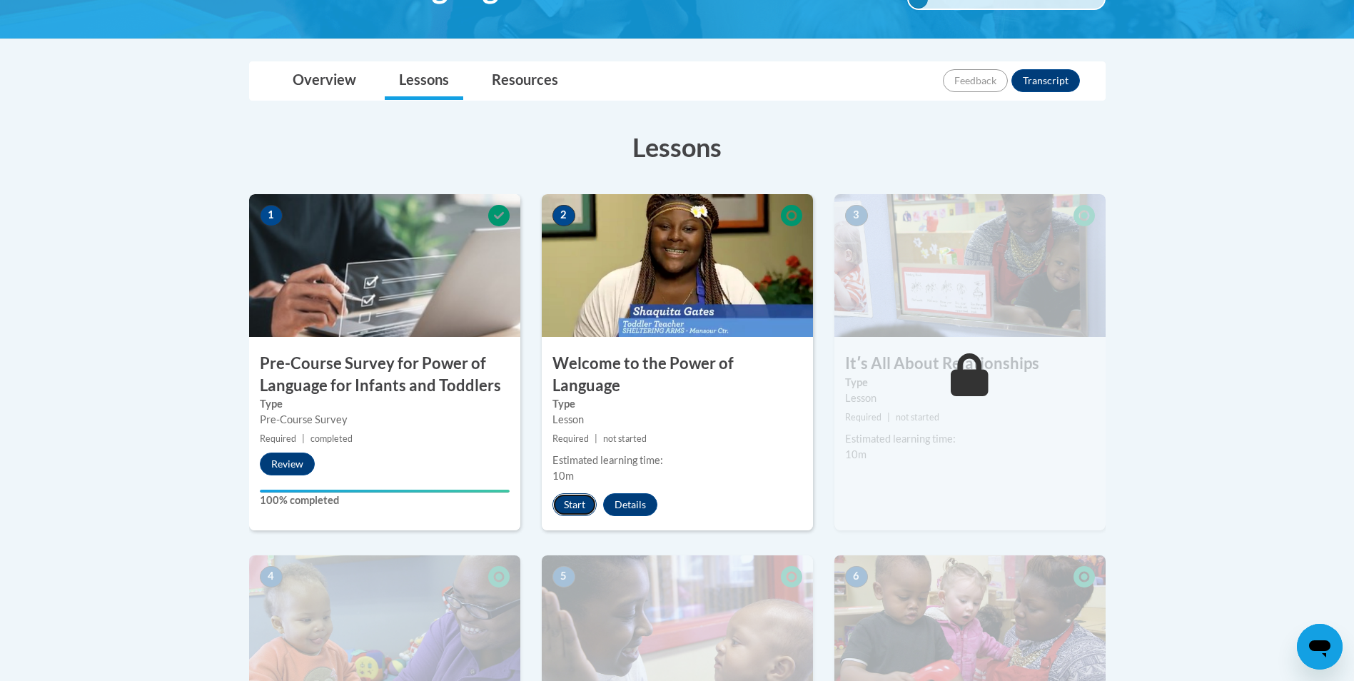
click at [568, 493] on button "Start" at bounding box center [575, 504] width 44 height 23
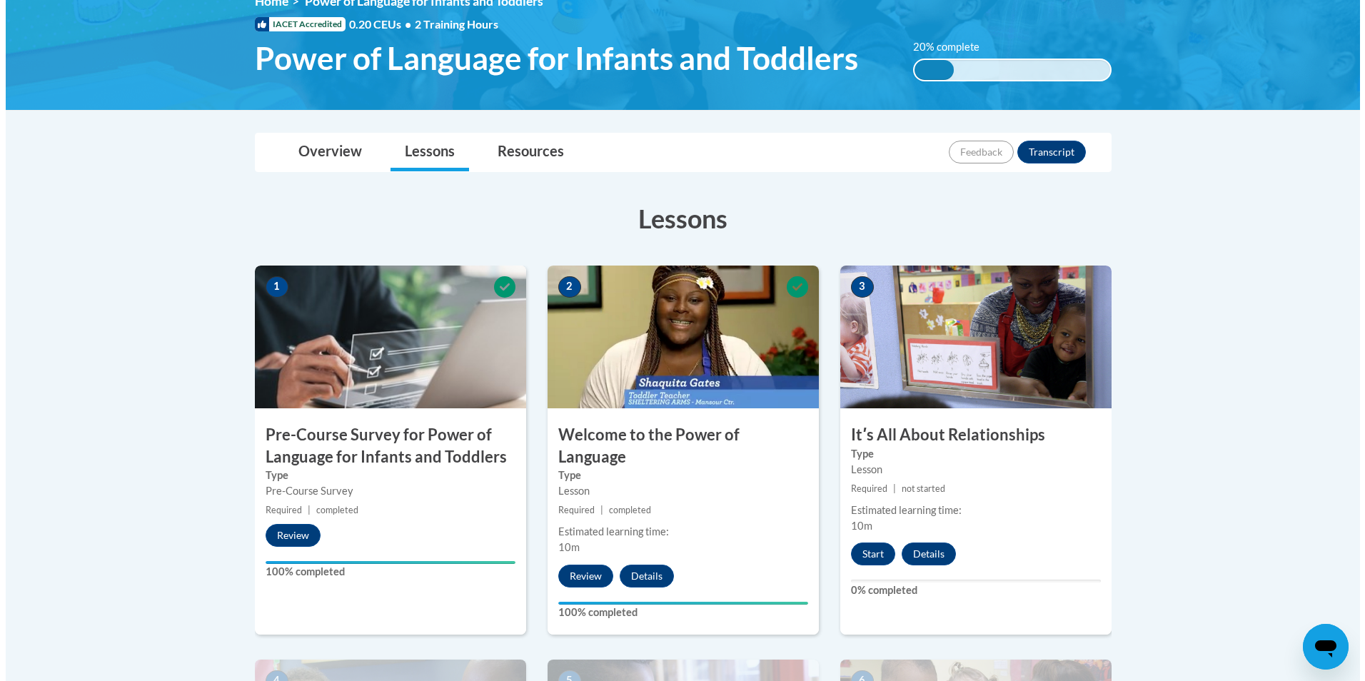
scroll to position [286, 0]
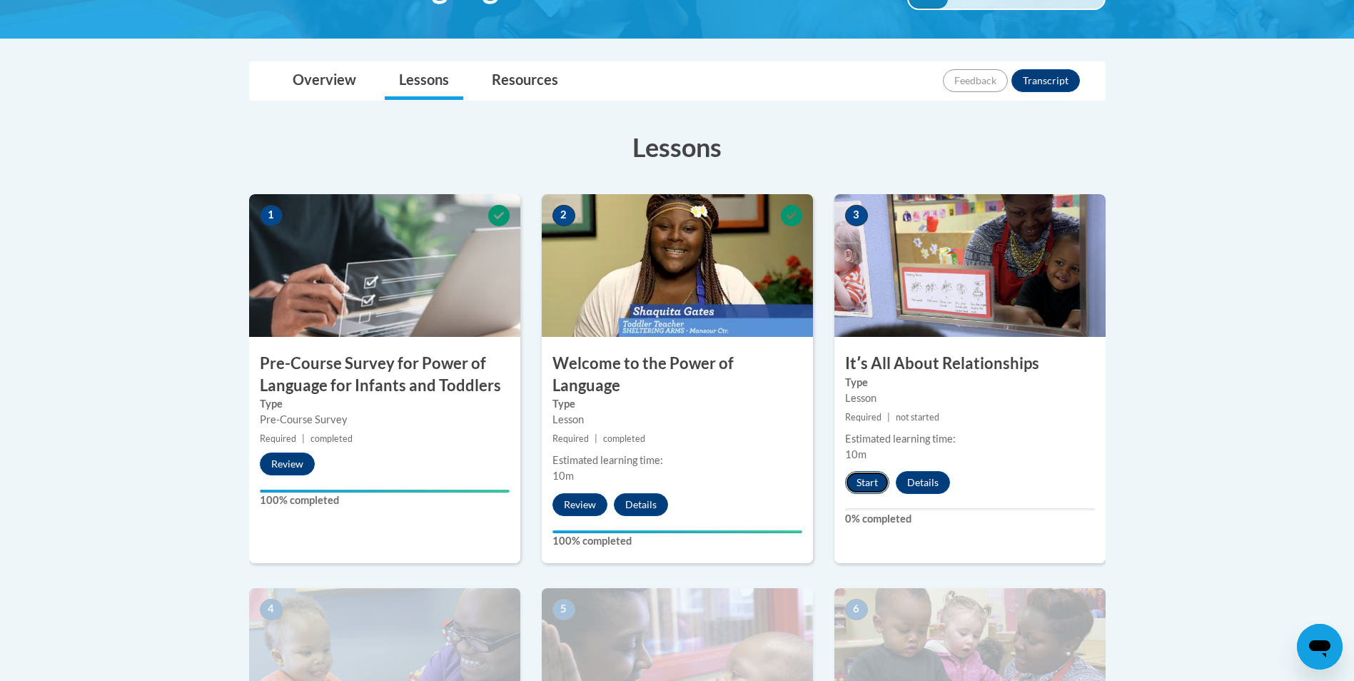
click at [868, 483] on button "Start" at bounding box center [867, 482] width 44 height 23
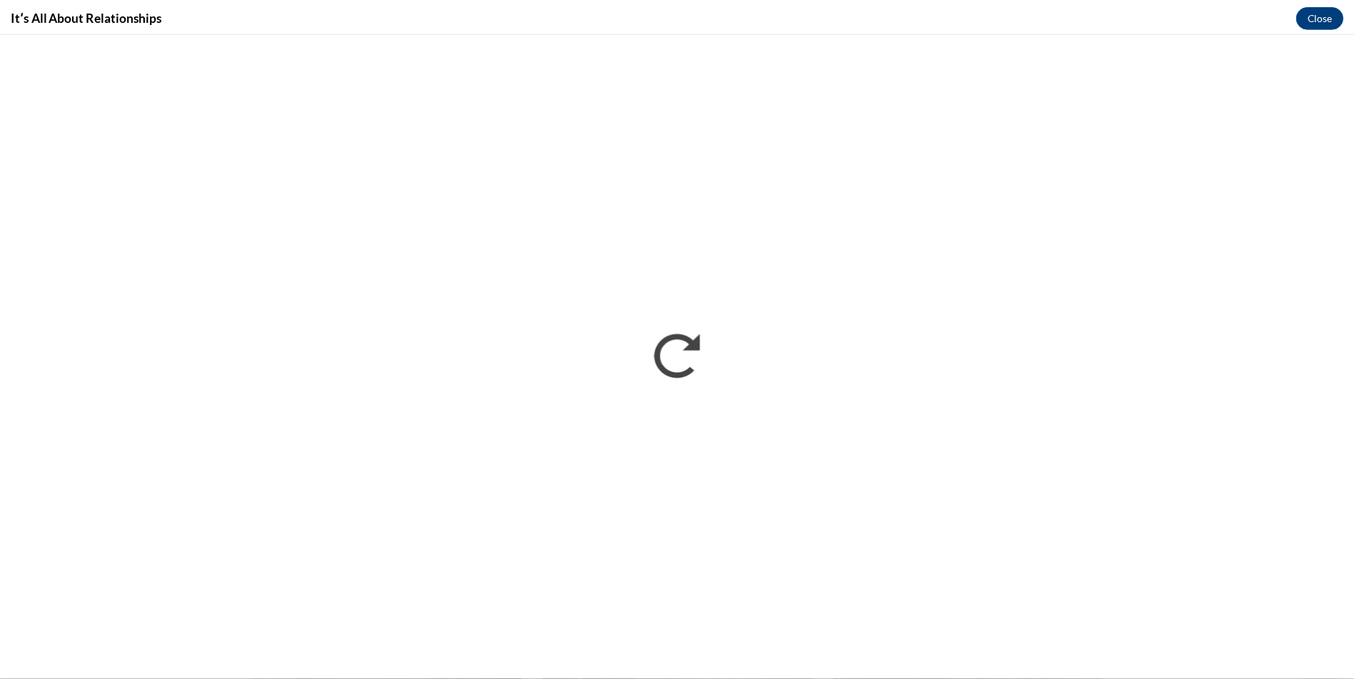
scroll to position [0, 0]
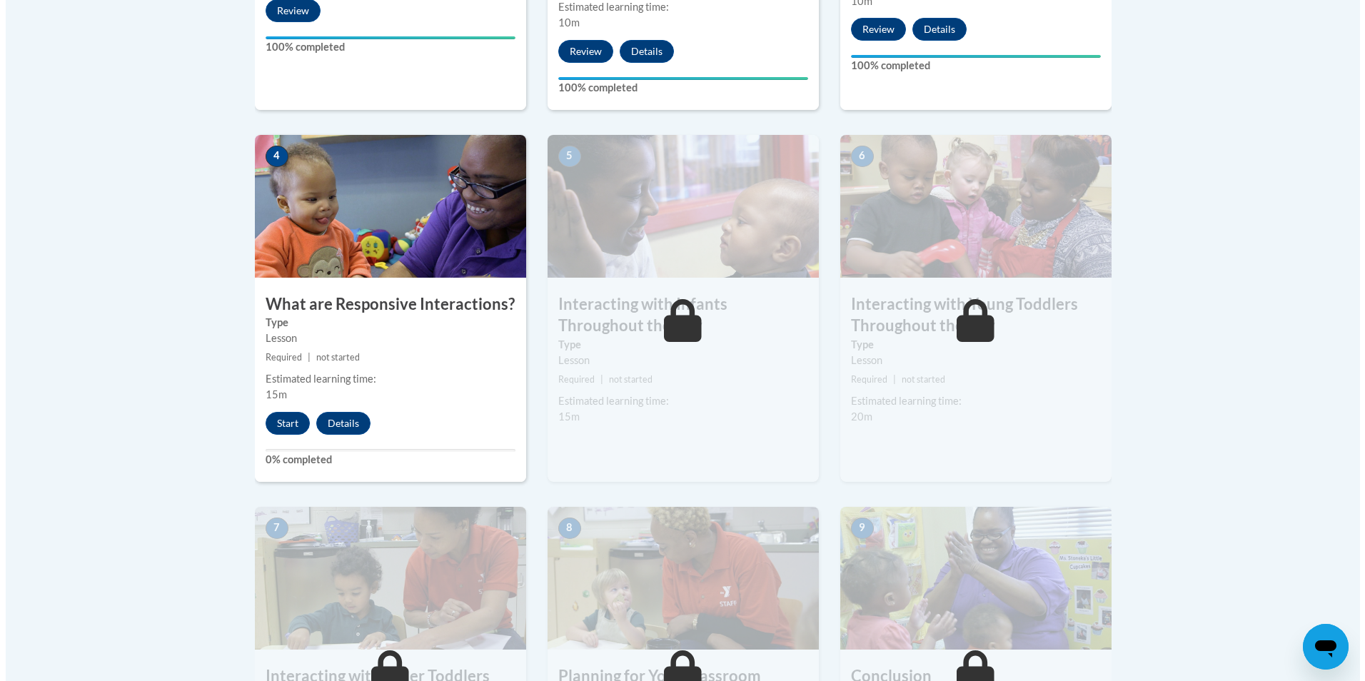
scroll to position [714, 0]
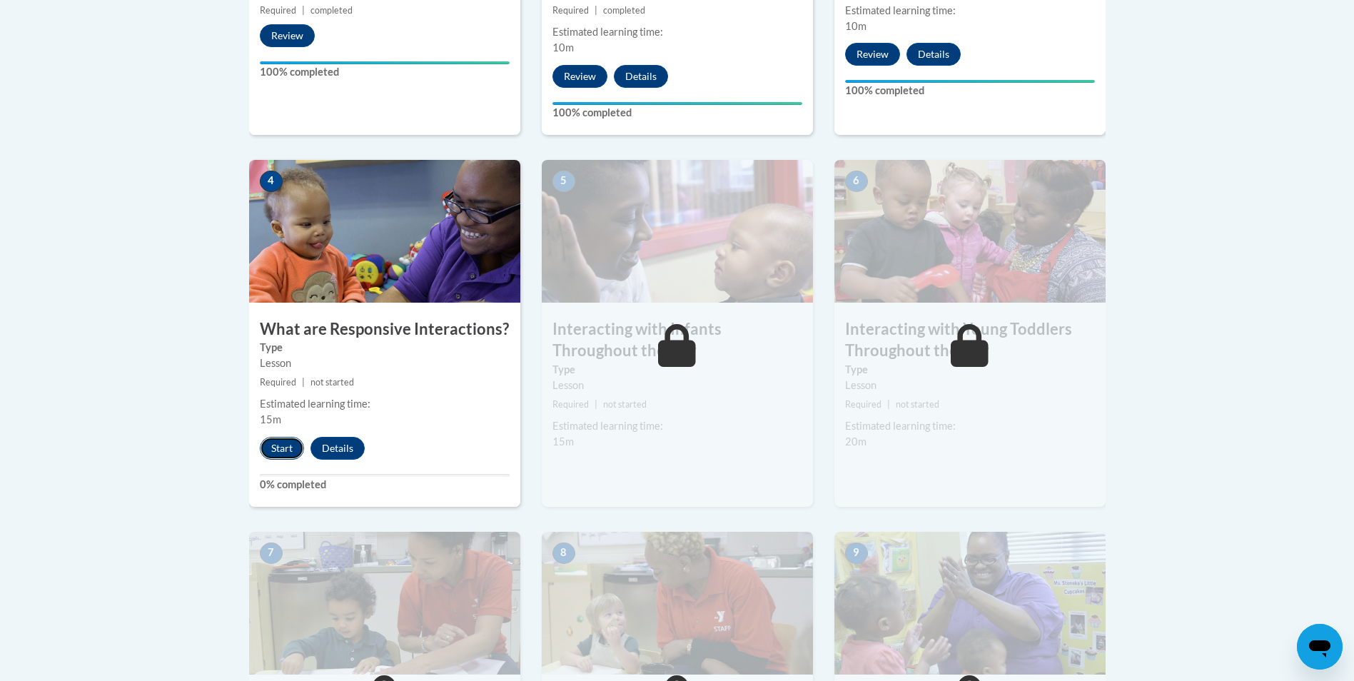
click at [273, 437] on button "Start" at bounding box center [282, 448] width 44 height 23
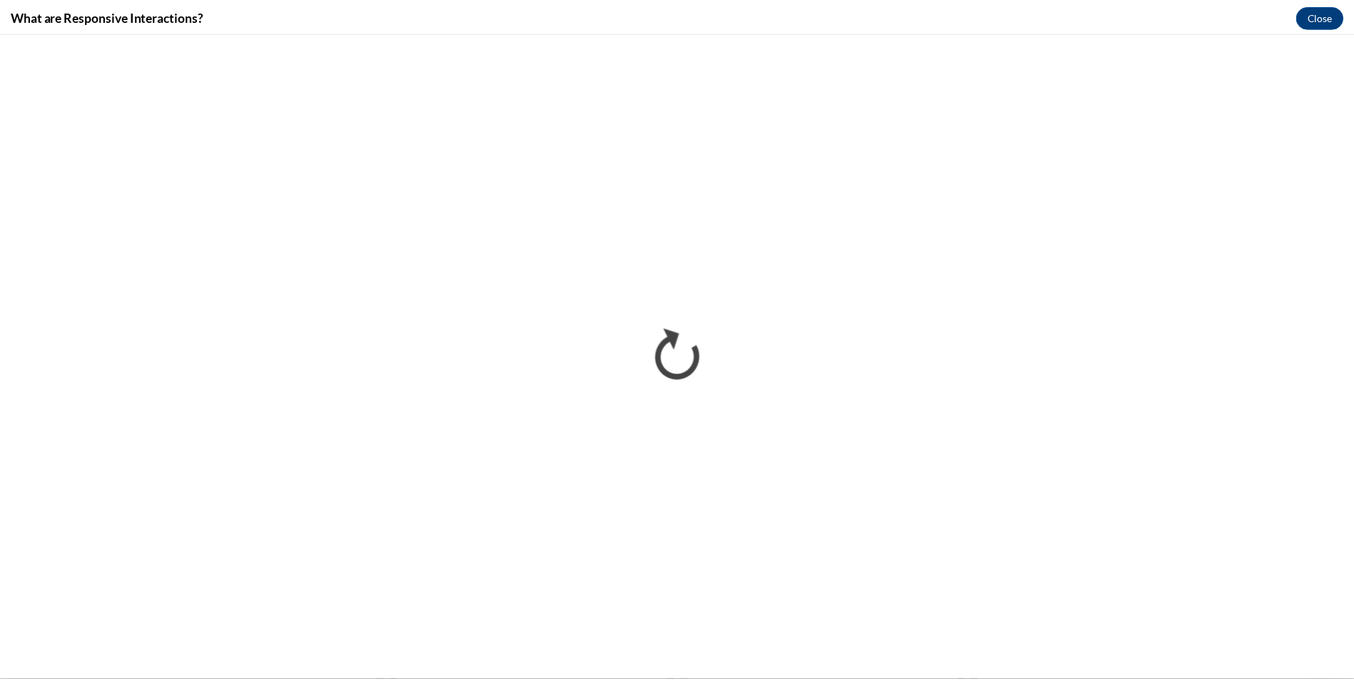
scroll to position [0, 0]
click at [1325, 13] on button "Close" at bounding box center [1331, 15] width 48 height 23
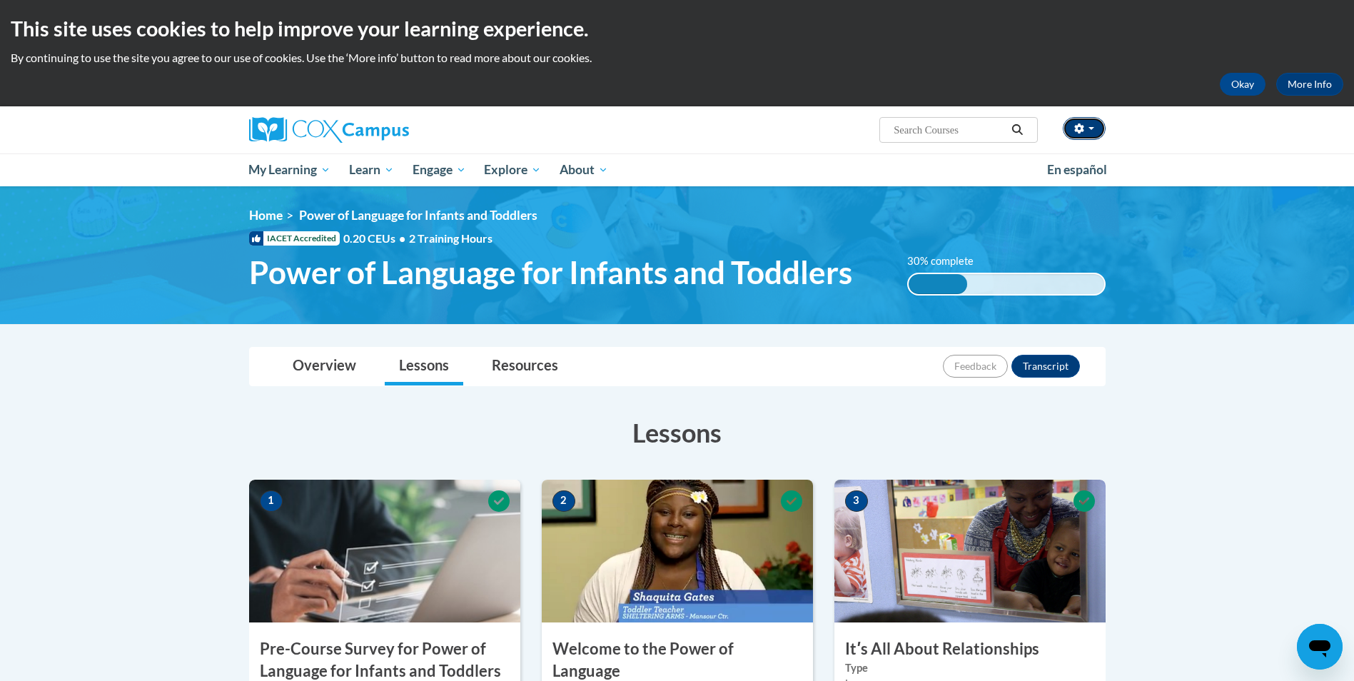
click at [1090, 129] on span "button" at bounding box center [1092, 128] width 6 height 3
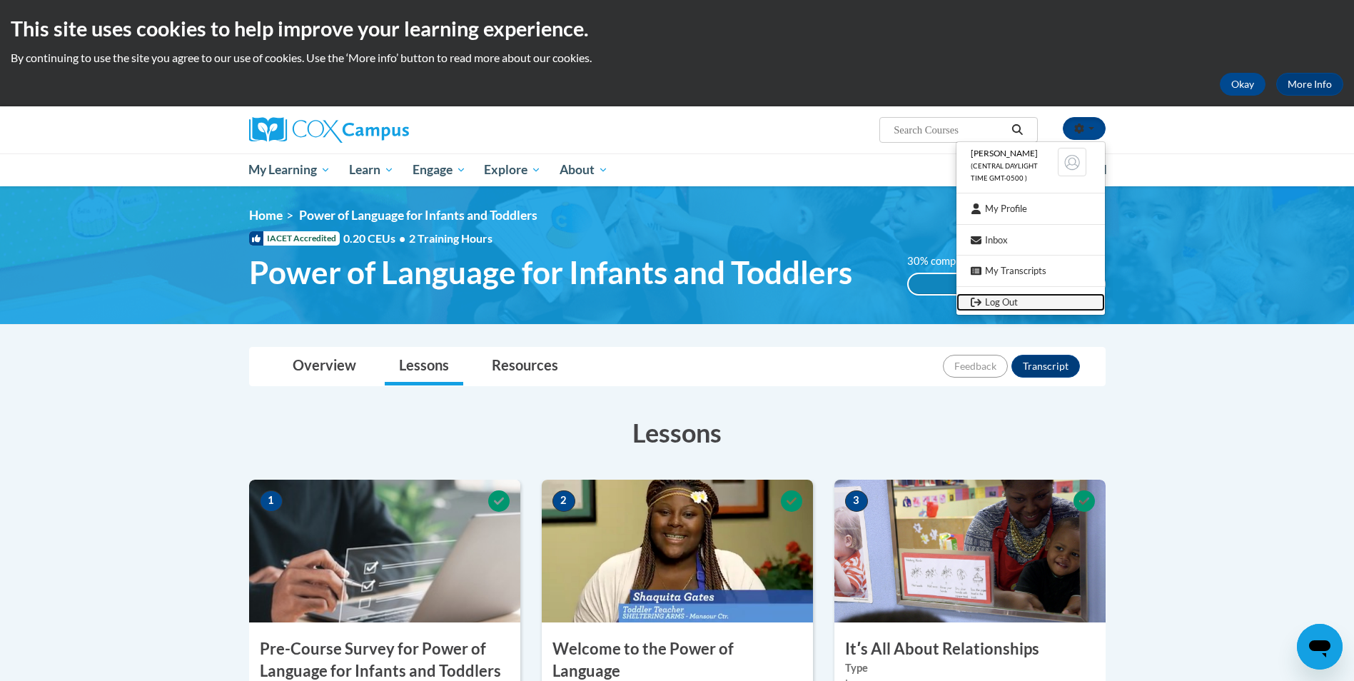
click at [1000, 308] on link "Log Out" at bounding box center [1031, 302] width 149 height 18
